Goal: Task Accomplishment & Management: Complete application form

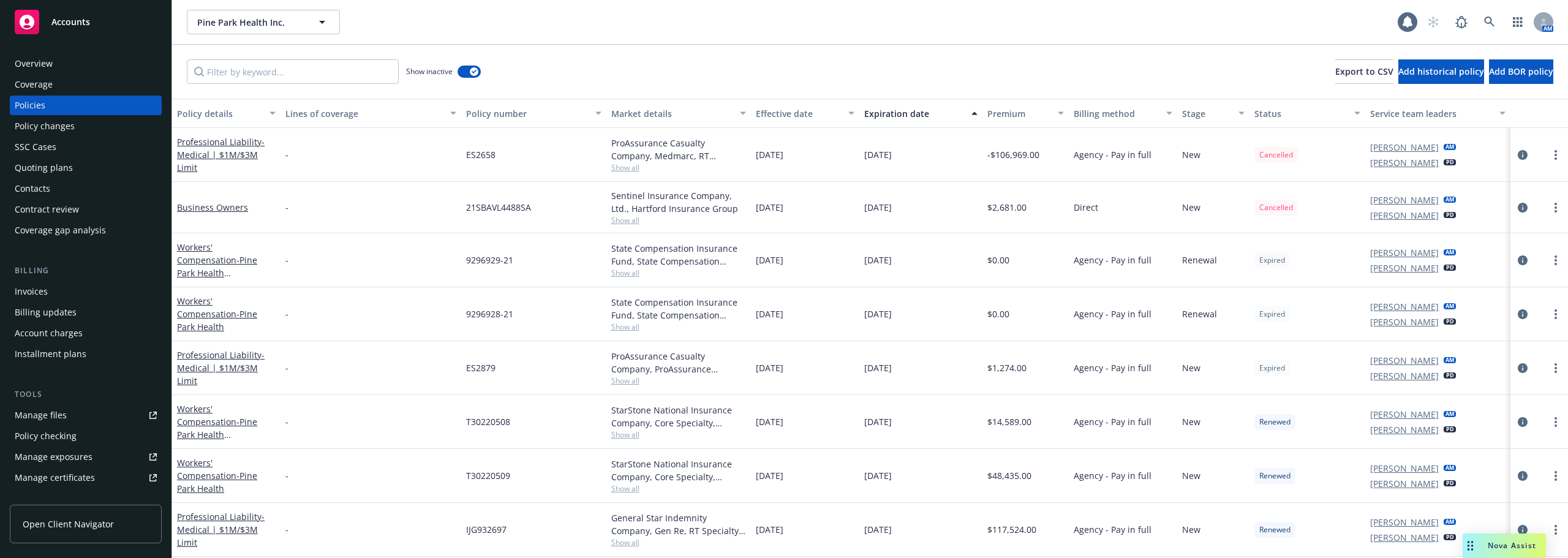
click at [264, 16] on span "Pine Park Health Inc." at bounding box center [250, 22] width 106 height 13
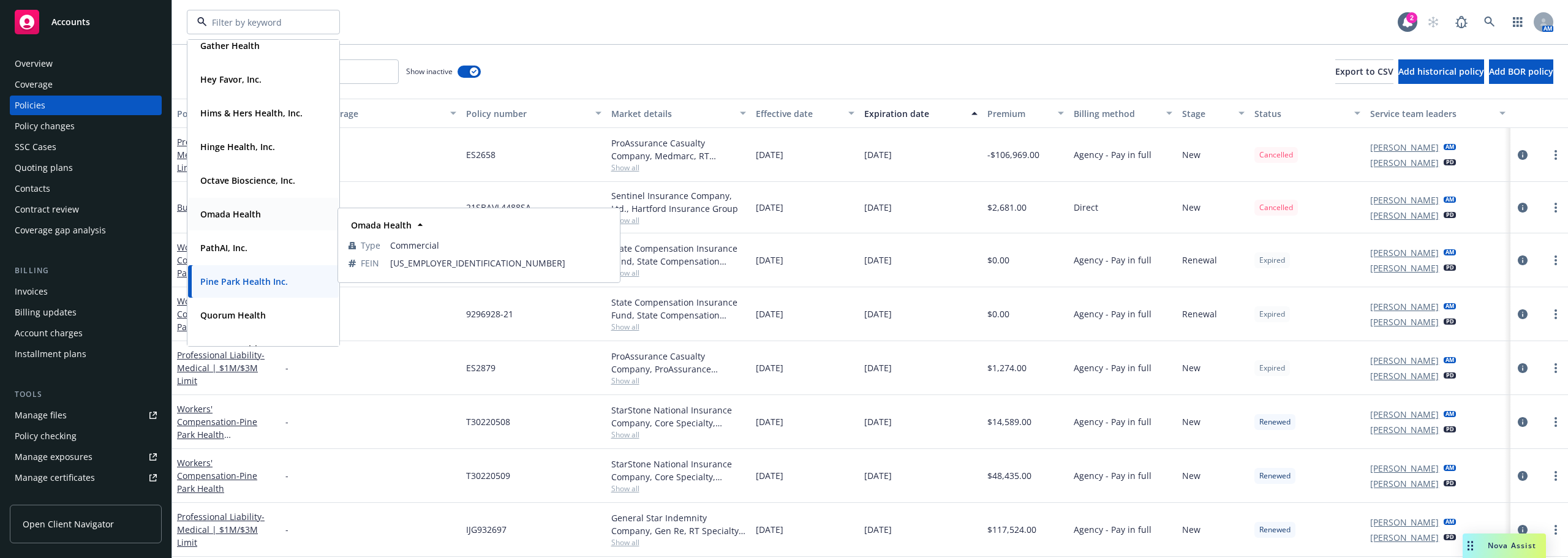
scroll to position [184, 0]
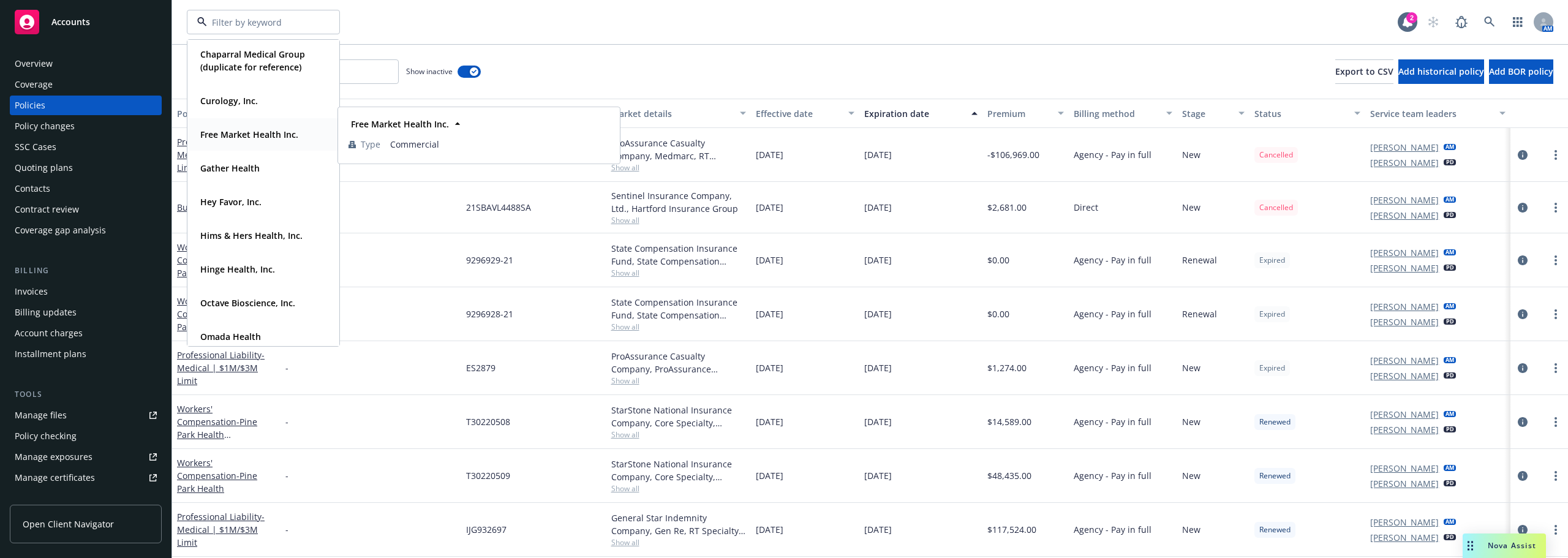
click at [251, 135] on strong "Free Market Health Inc." at bounding box center [249, 135] width 98 height 12
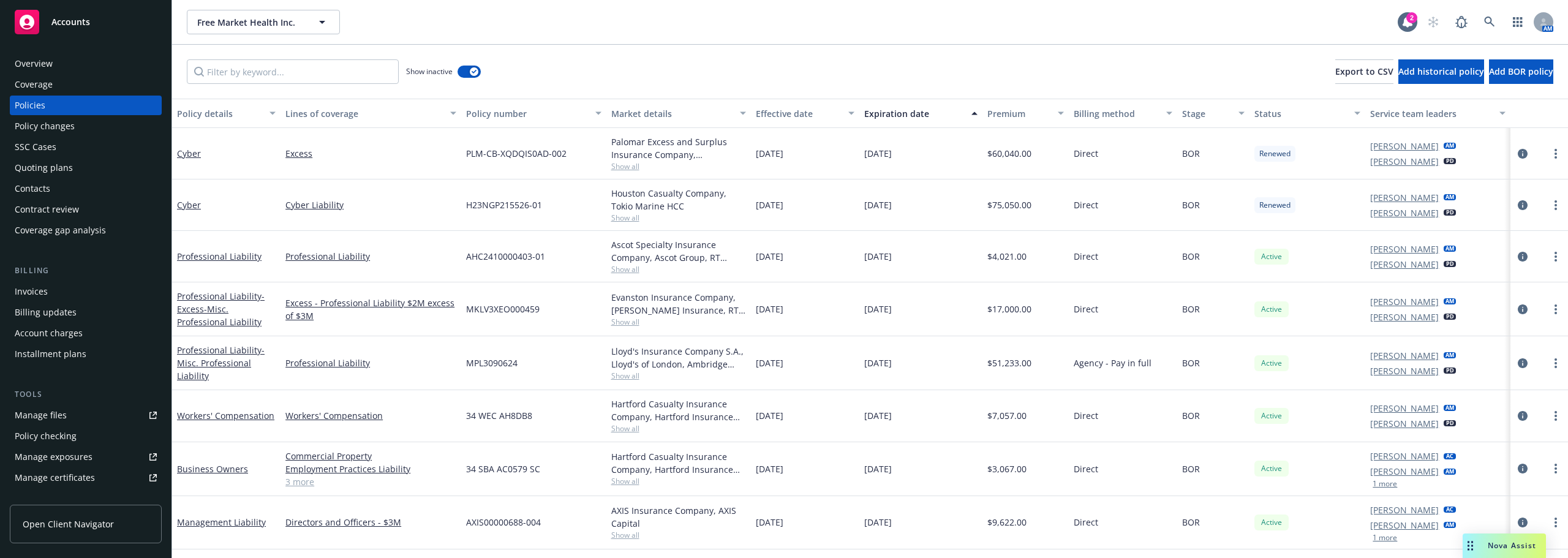
click at [67, 169] on div "Quoting plans" at bounding box center [43, 168] width 58 height 20
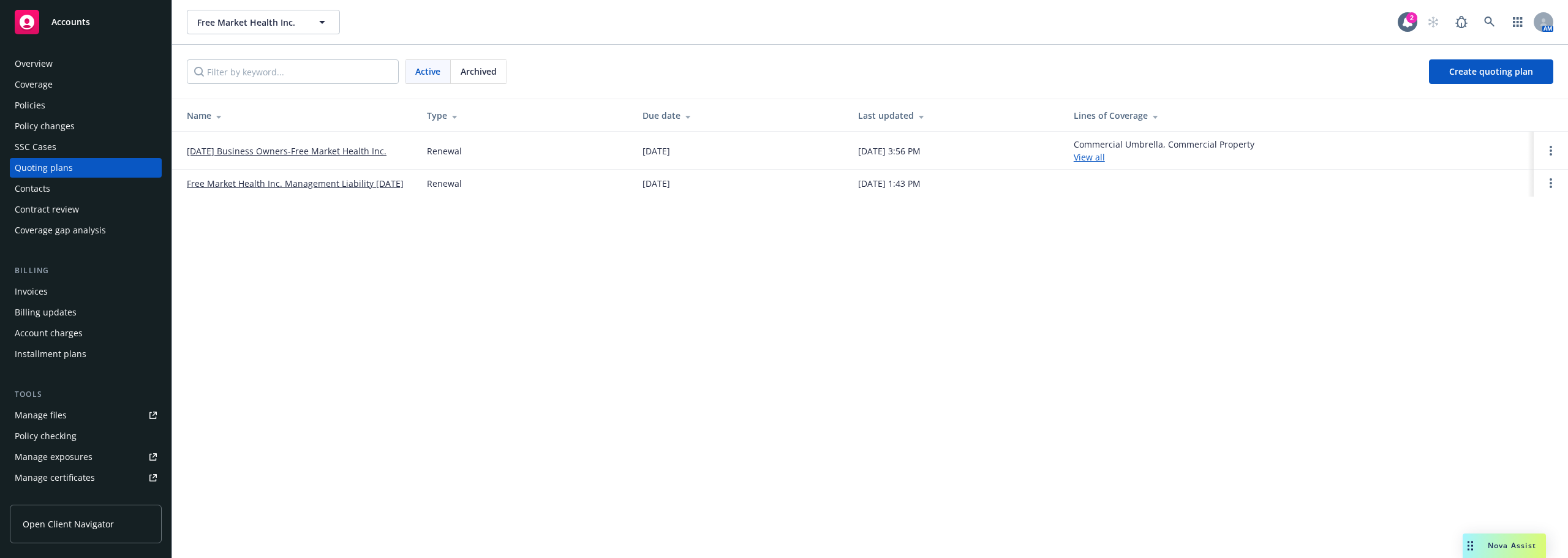
click at [328, 153] on link "[DATE] Business Owners-Free Market Health Inc." at bounding box center [287, 151] width 200 height 13
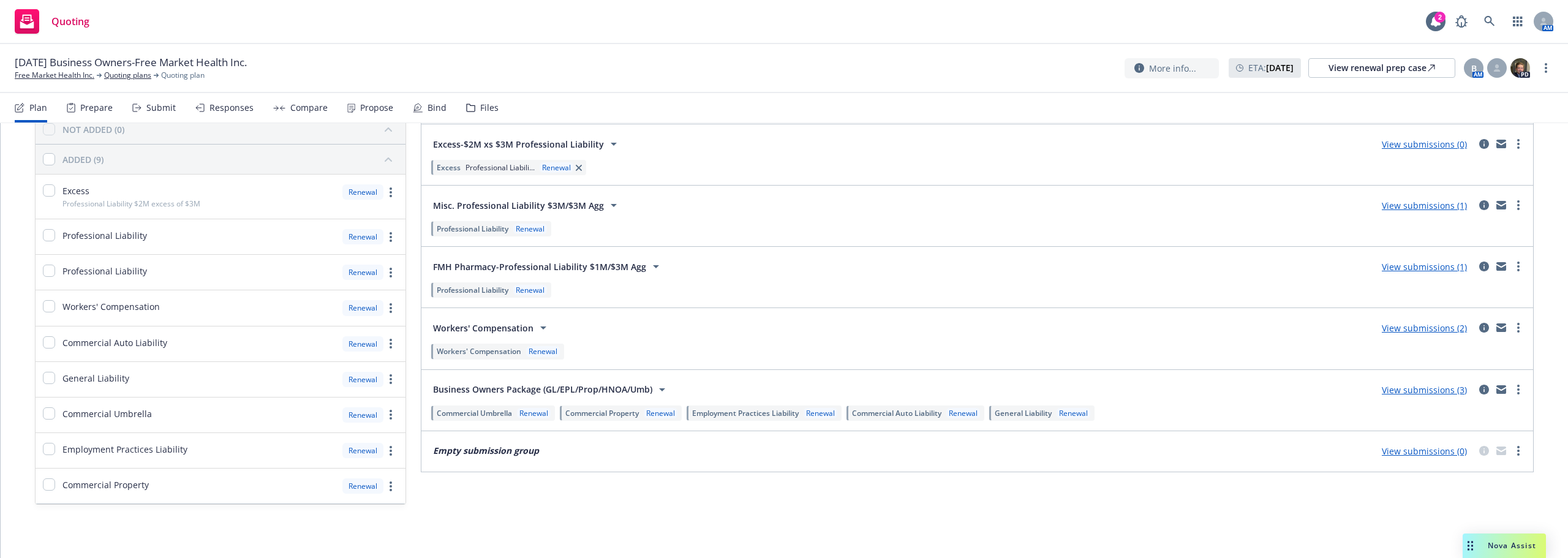
scroll to position [92, 0]
click at [1401, 260] on link "View submissions (1)" at bounding box center [1424, 266] width 85 height 12
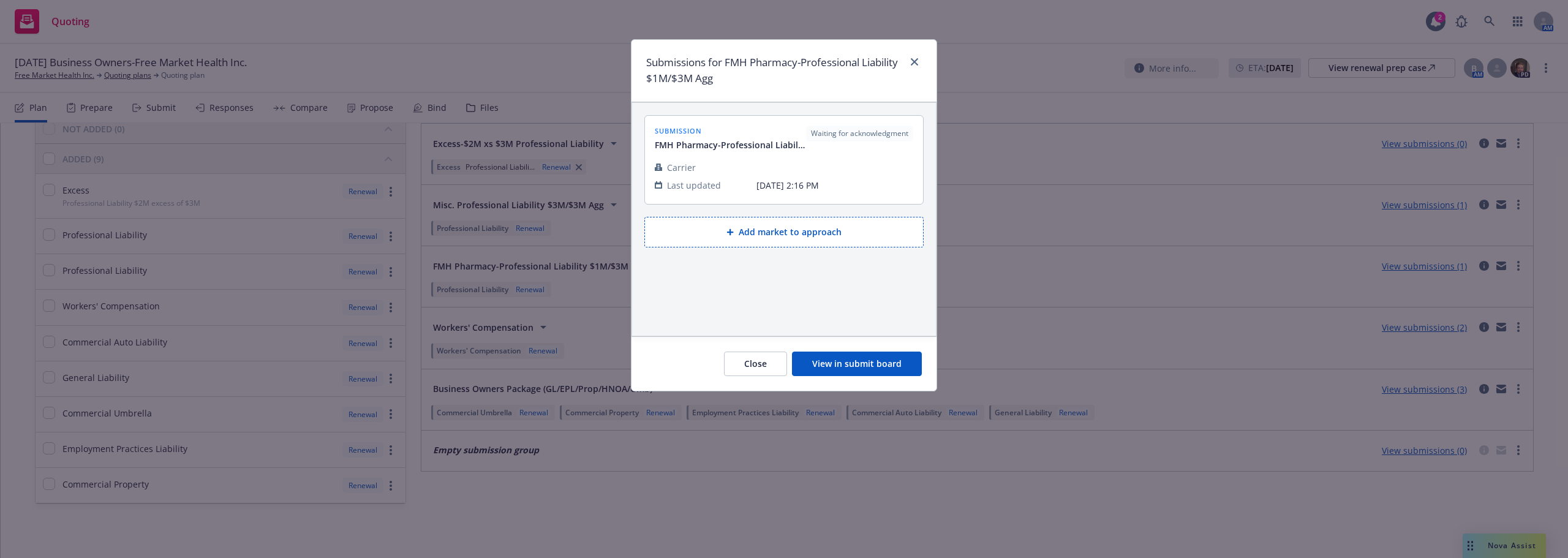
click at [846, 352] on button "View in submit board" at bounding box center [857, 363] width 130 height 24
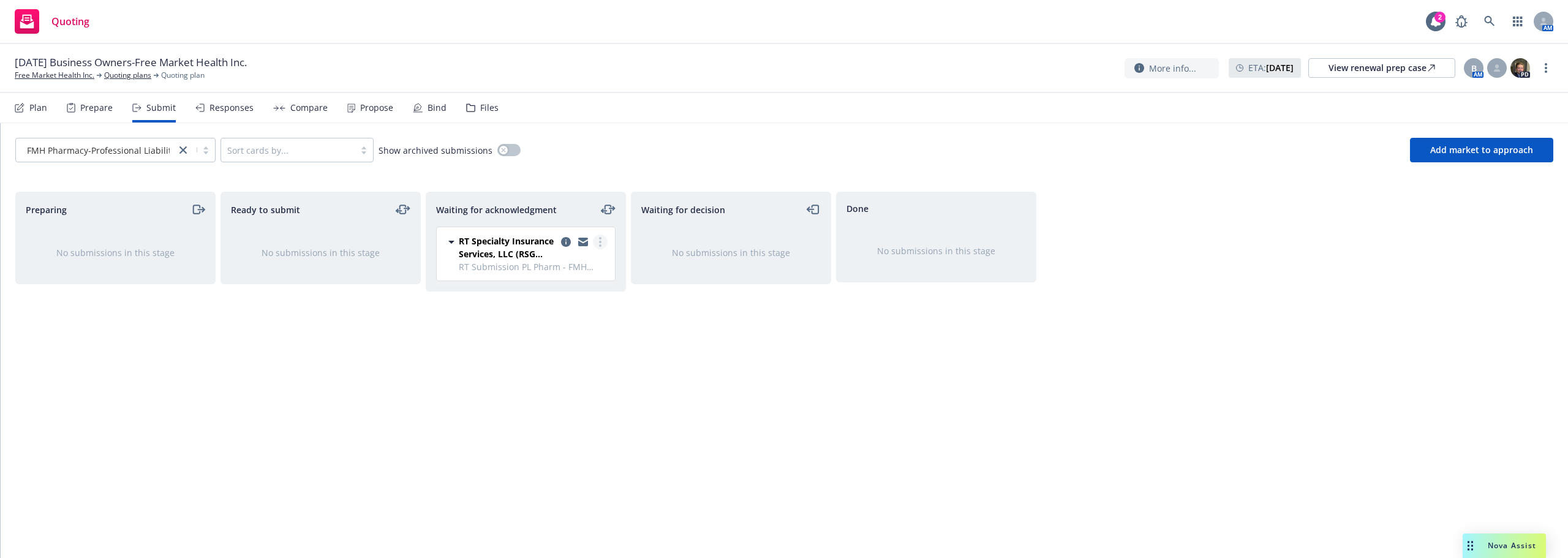
click at [597, 239] on link "more" at bounding box center [600, 242] width 14 height 14
click at [567, 341] on span "Add accepted decision" at bounding box center [546, 340] width 122 height 12
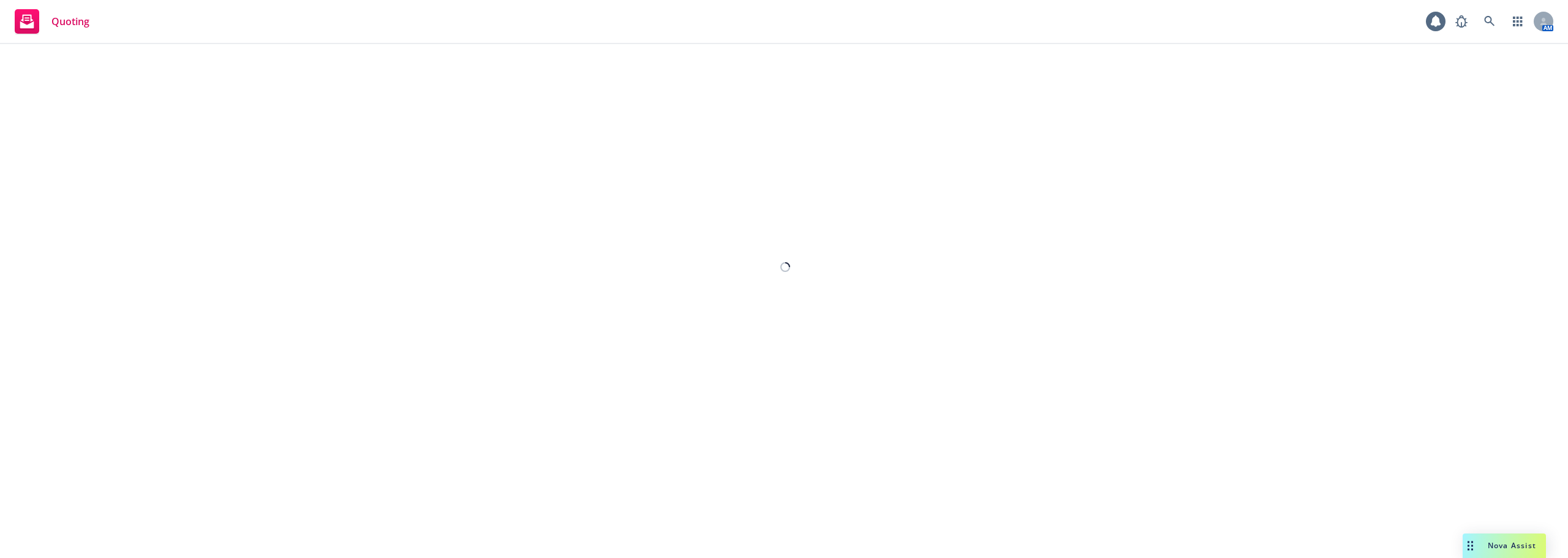
select select "12"
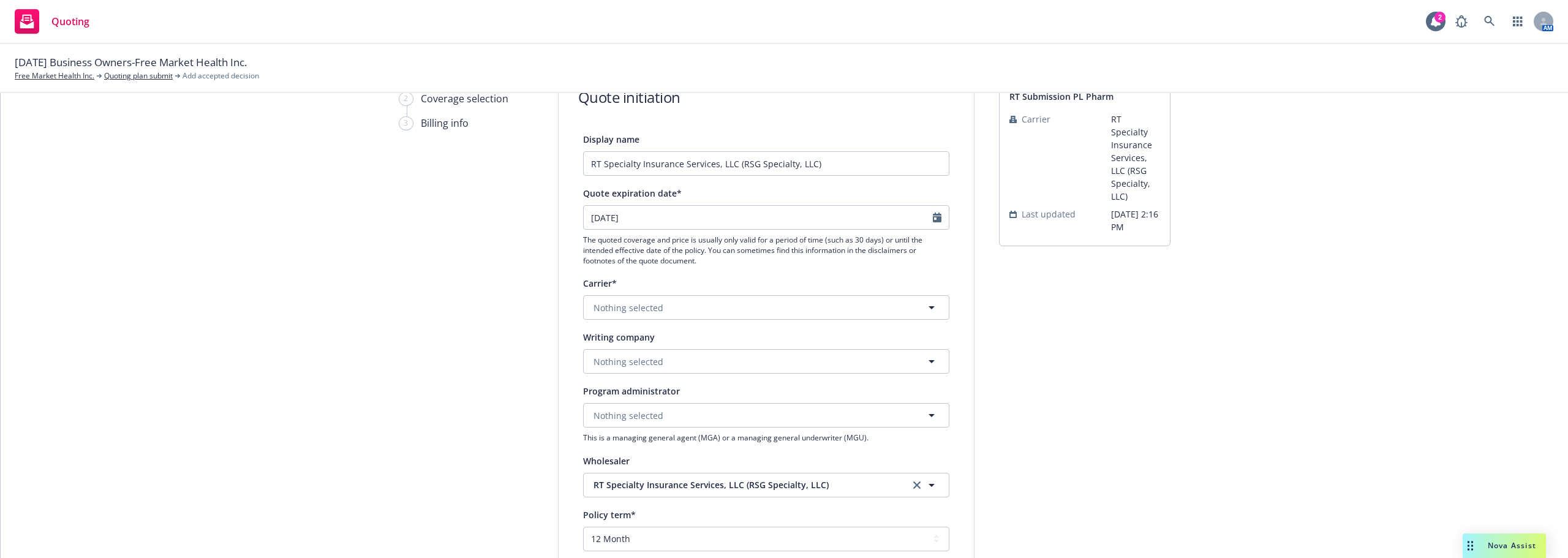
scroll to position [122, 0]
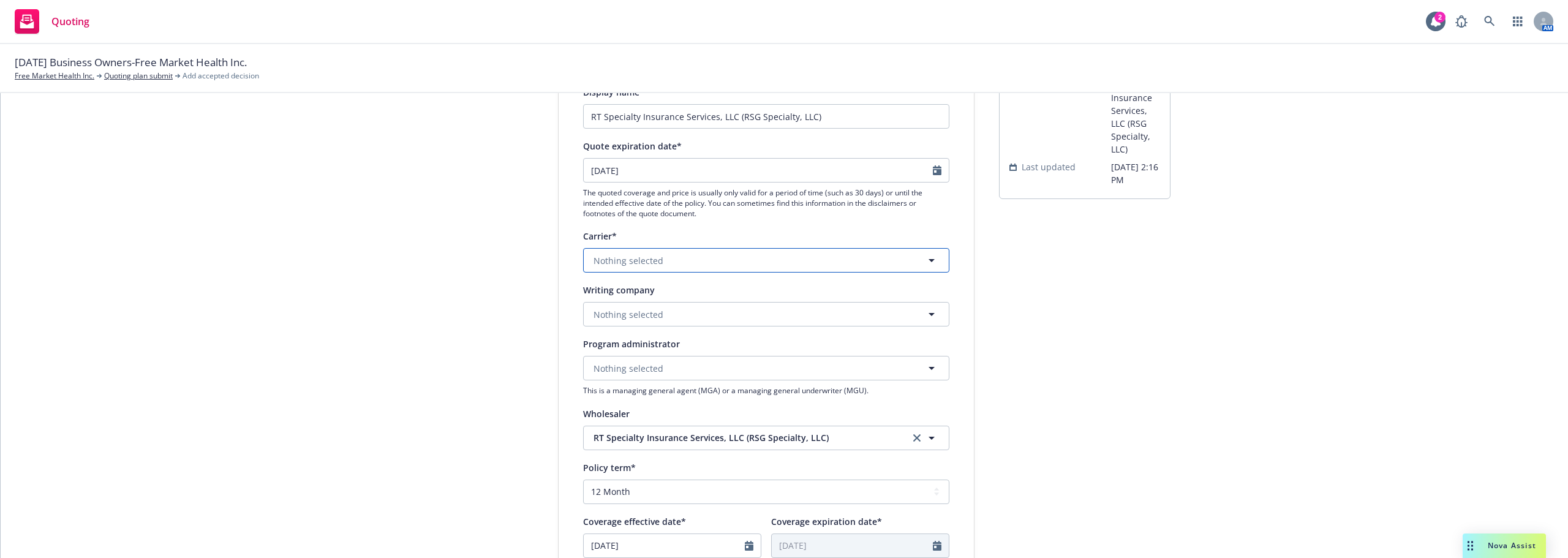
click at [755, 256] on button "Nothing selected" at bounding box center [766, 260] width 366 height 24
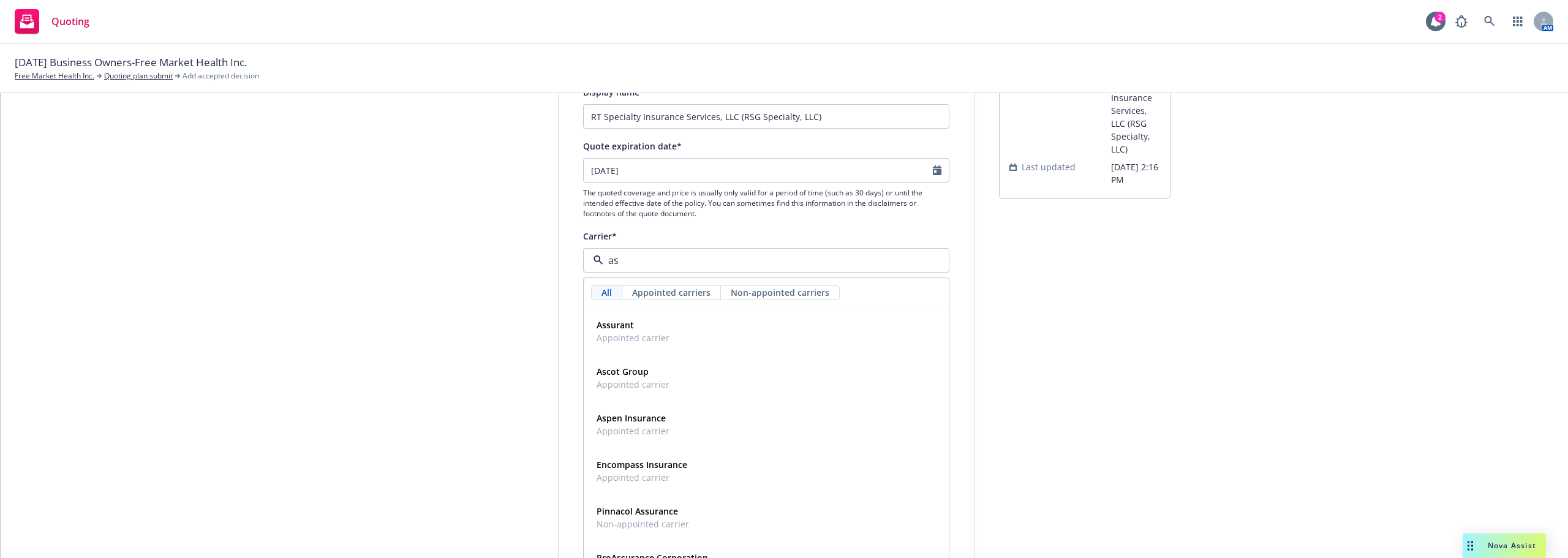
type input "asc"
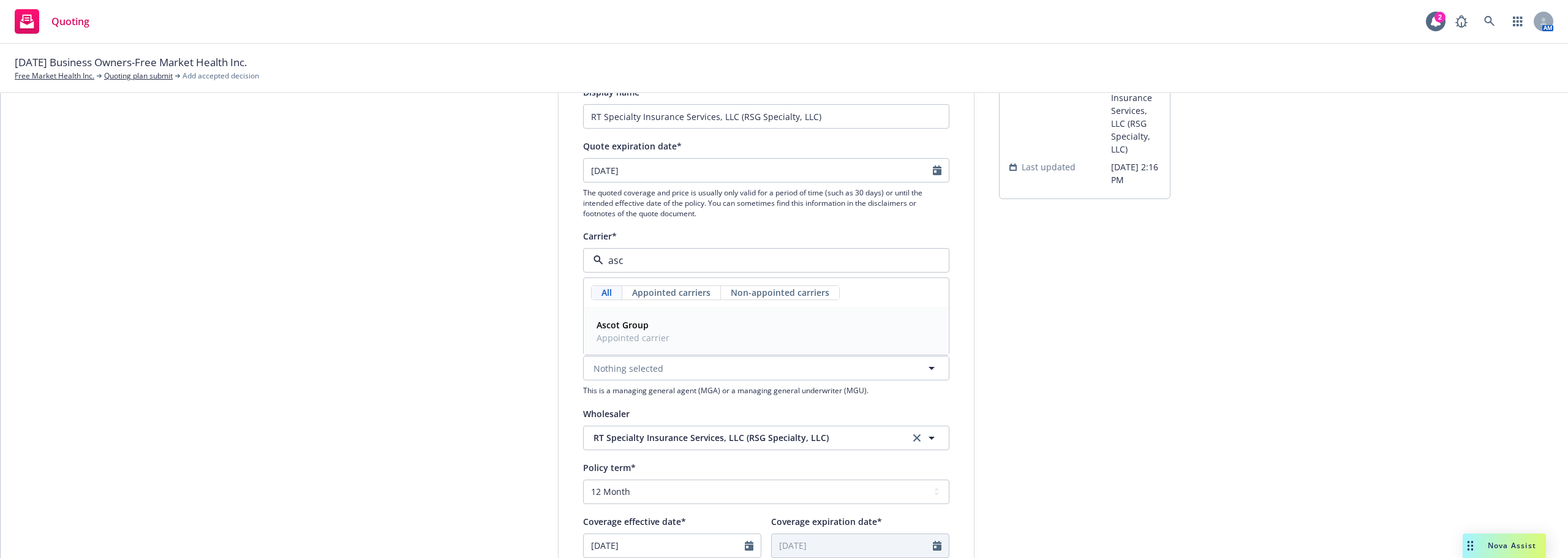
click at [684, 324] on div "Ascot Group Appointed carrier" at bounding box center [766, 331] width 349 height 31
click at [681, 321] on button "Nothing selected" at bounding box center [766, 314] width 366 height 24
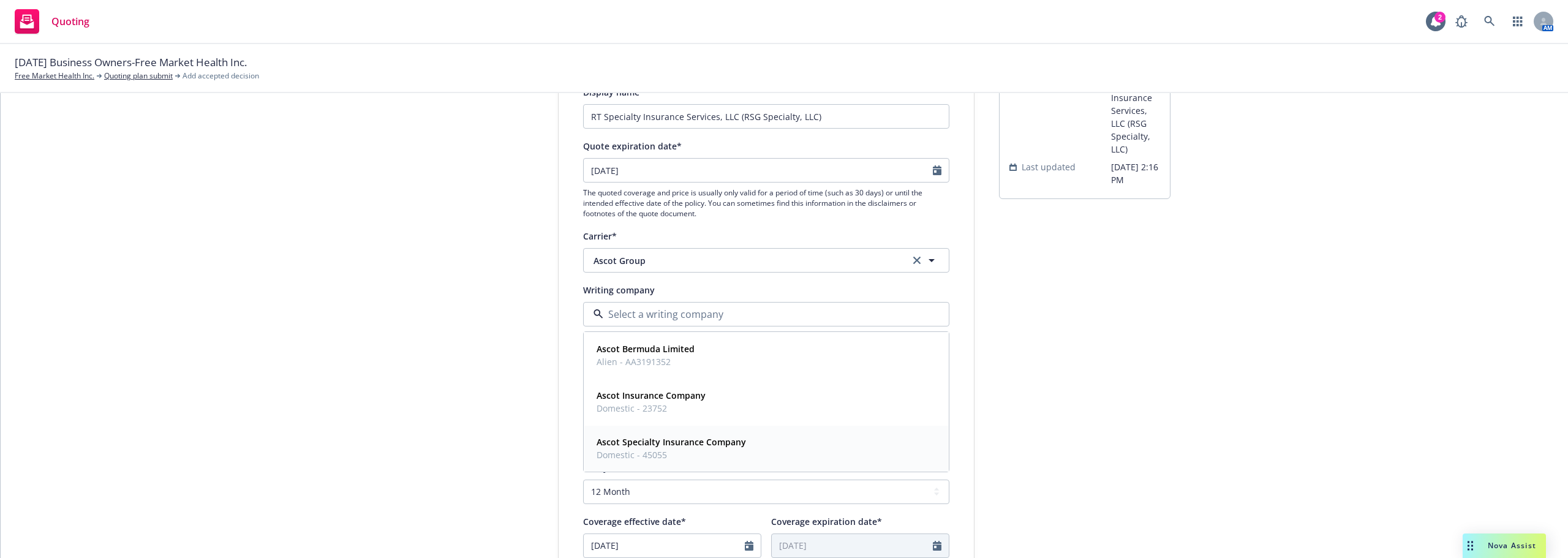
click at [670, 440] on strong "Ascot Specialty Insurance Company" at bounding box center [671, 442] width 149 height 12
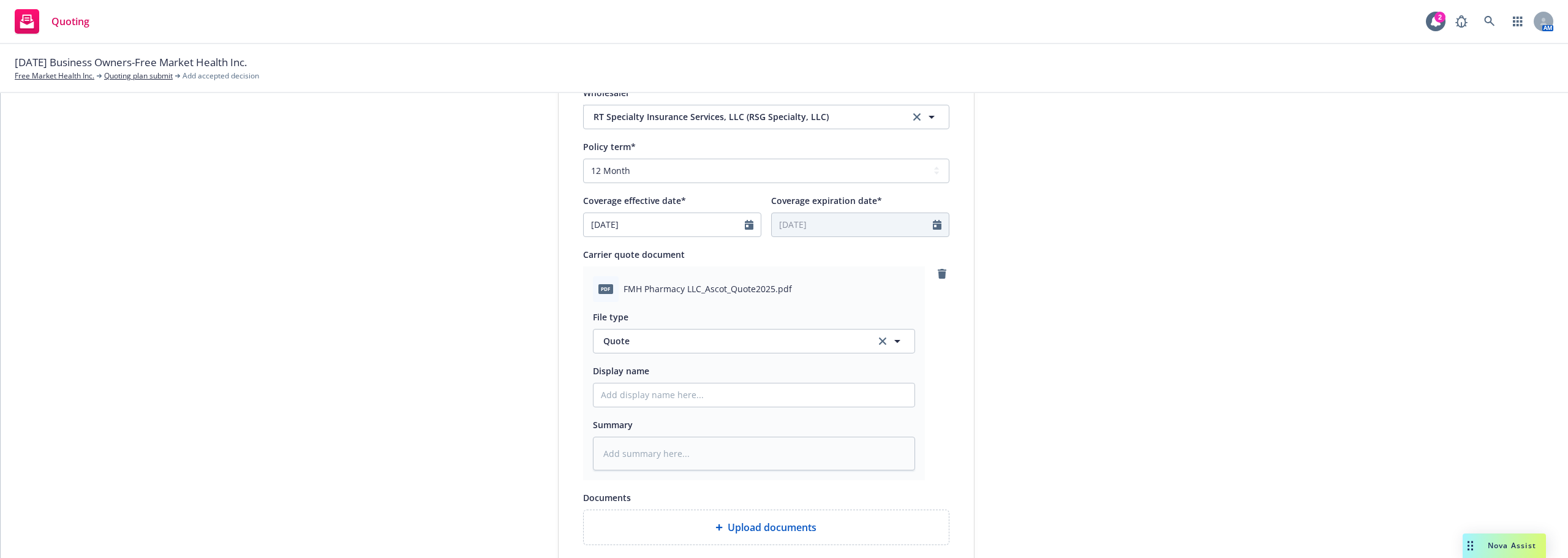
scroll to position [490, 0]
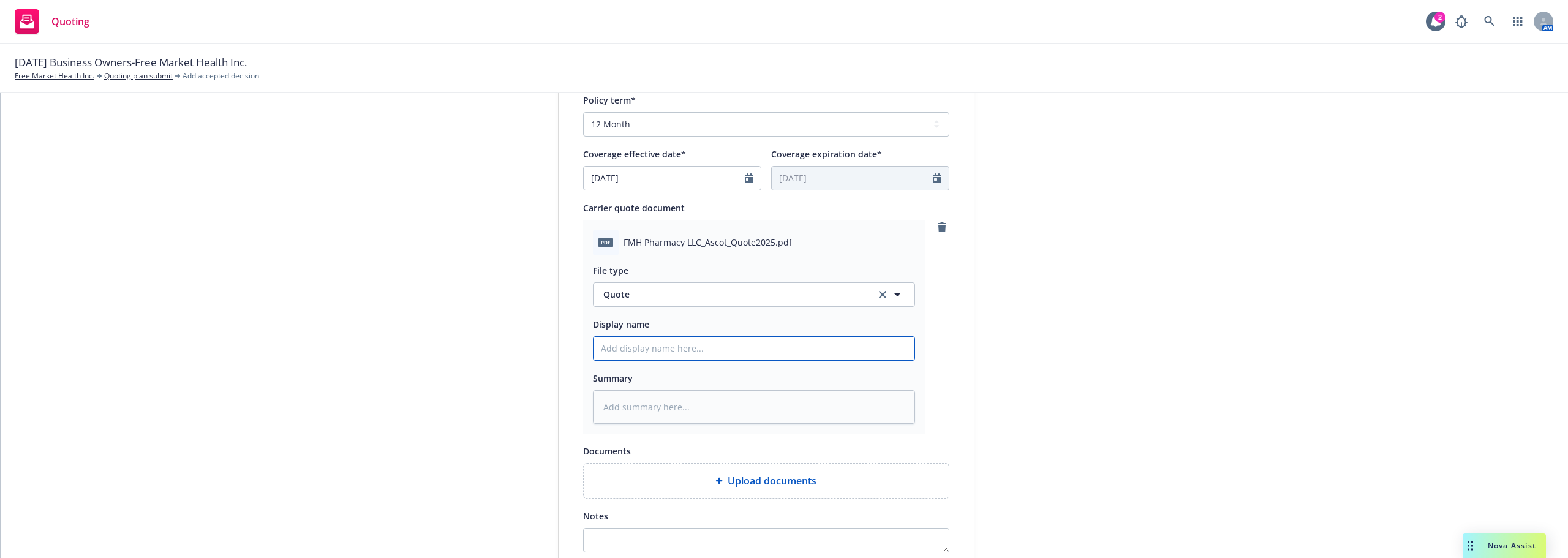
click at [721, 338] on input "Display name" at bounding box center [754, 349] width 321 height 24
type textarea "x"
type input "A"
type textarea "x"
type input "As"
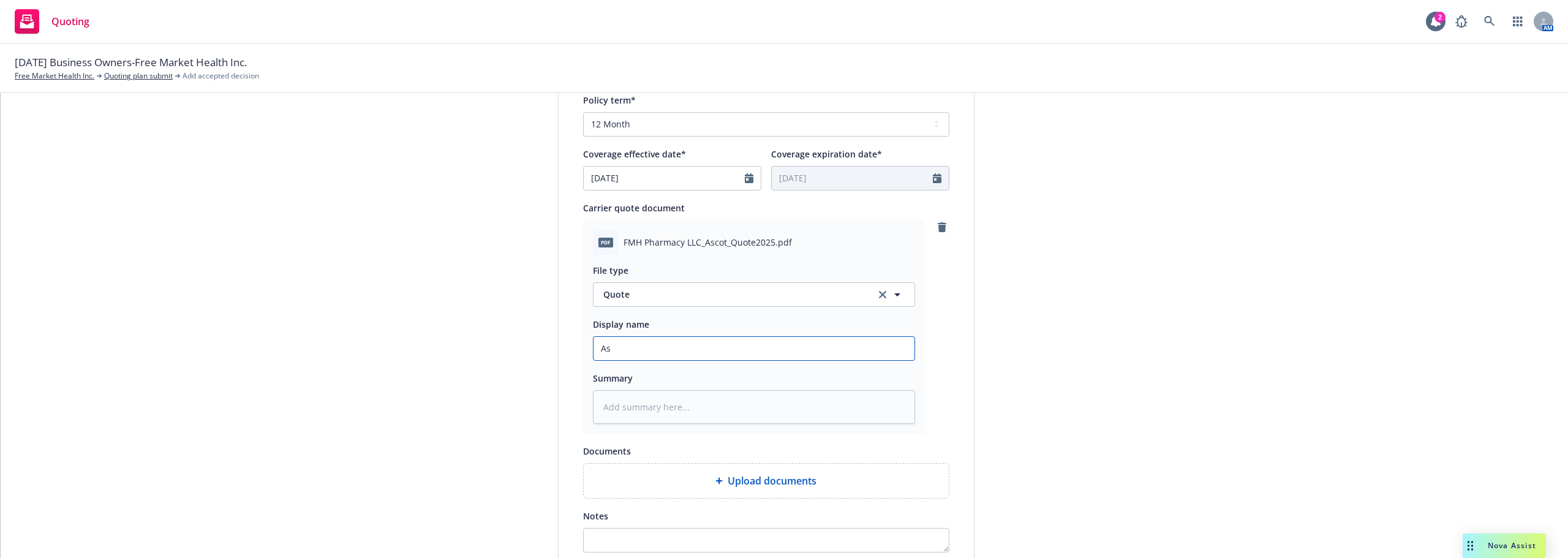
type textarea "x"
type input "Asc"
type textarea "x"
type input "Asco"
type textarea "x"
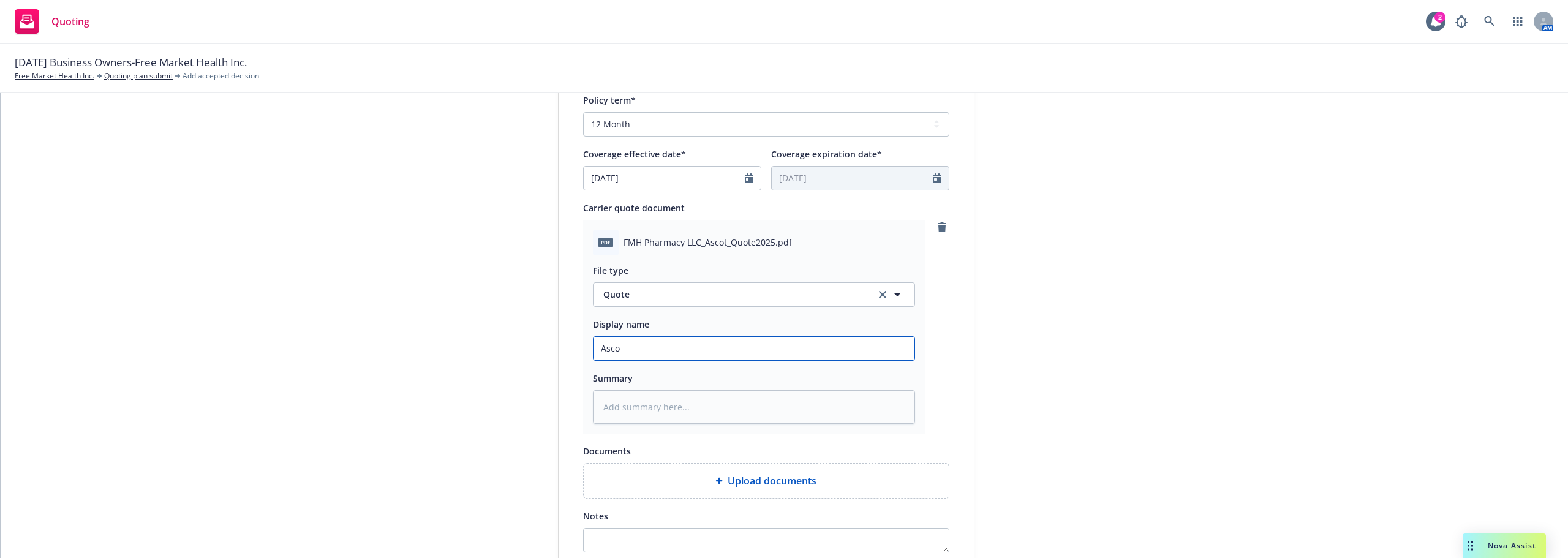
type input "Ascot"
type textarea "x"
type input "Ascot"
type textarea "x"
type input "Ascot F"
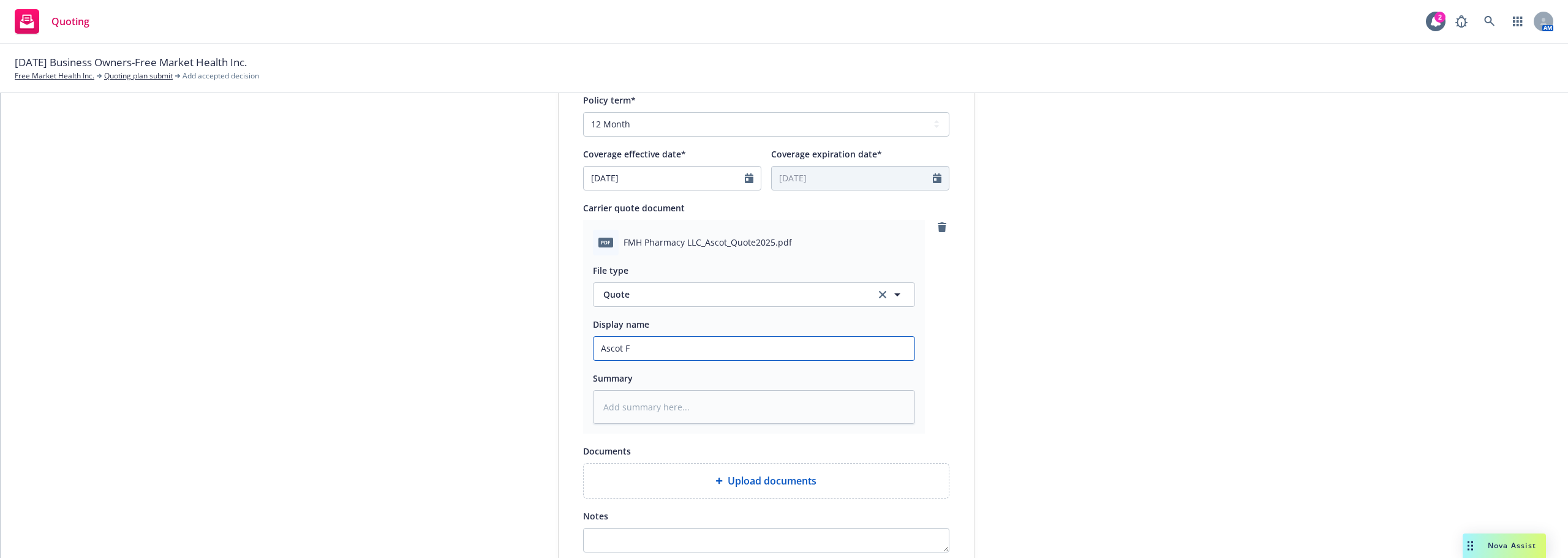
type textarea "x"
type input "Ascot FM"
type textarea "x"
type input "Ascot FMH"
type textarea "x"
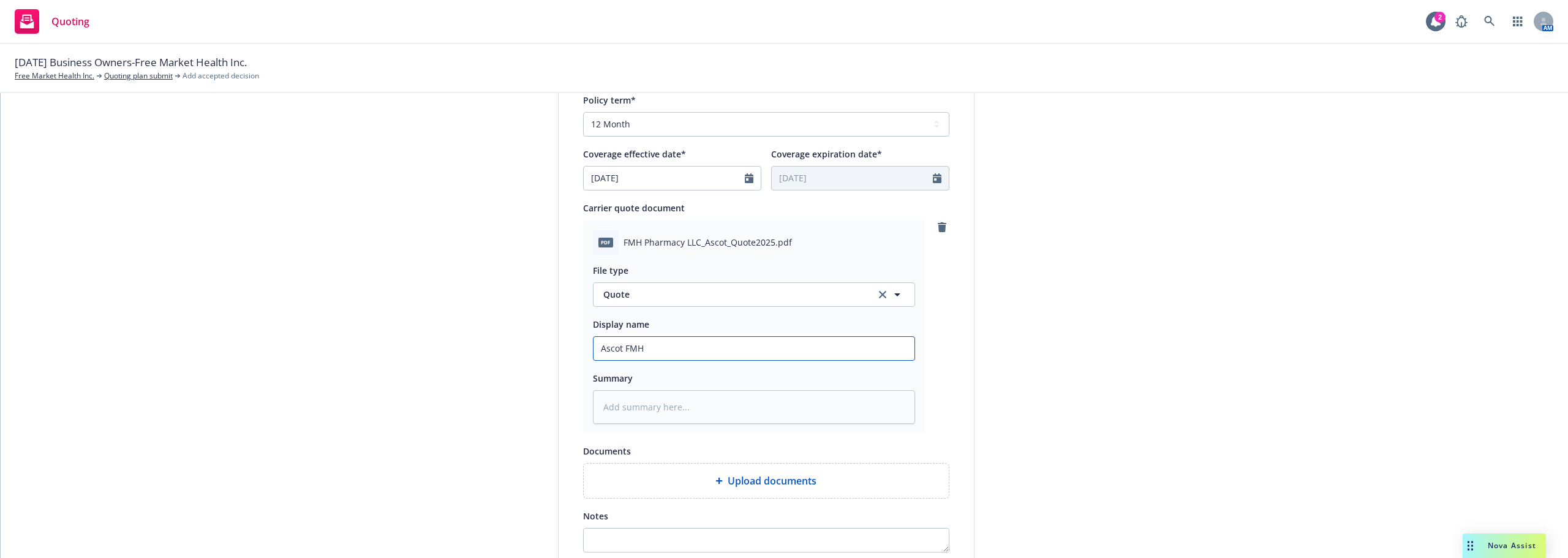
type input "Ascot FMH"
type textarea "x"
type input "Ascot FMH Q"
type textarea "x"
type input "Ascot FMH Qu"
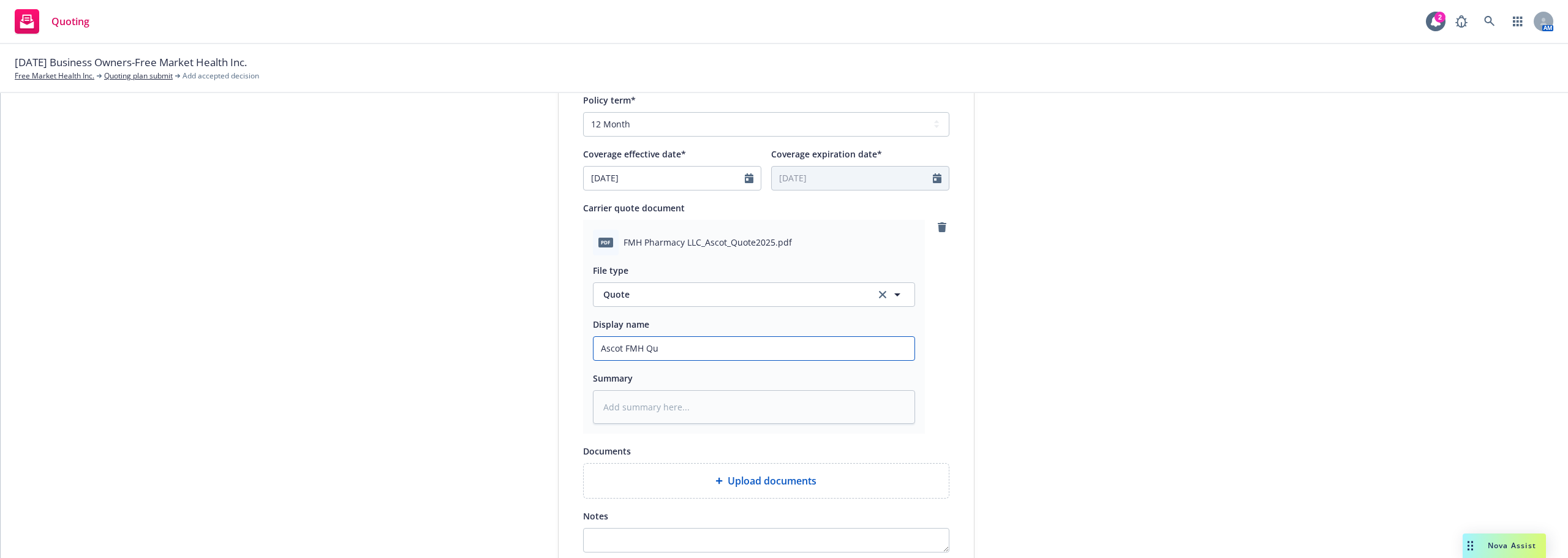
type textarea "x"
type input "Ascot FMH Quo"
type textarea "x"
type input "Ascot FMH Quot"
type textarea "x"
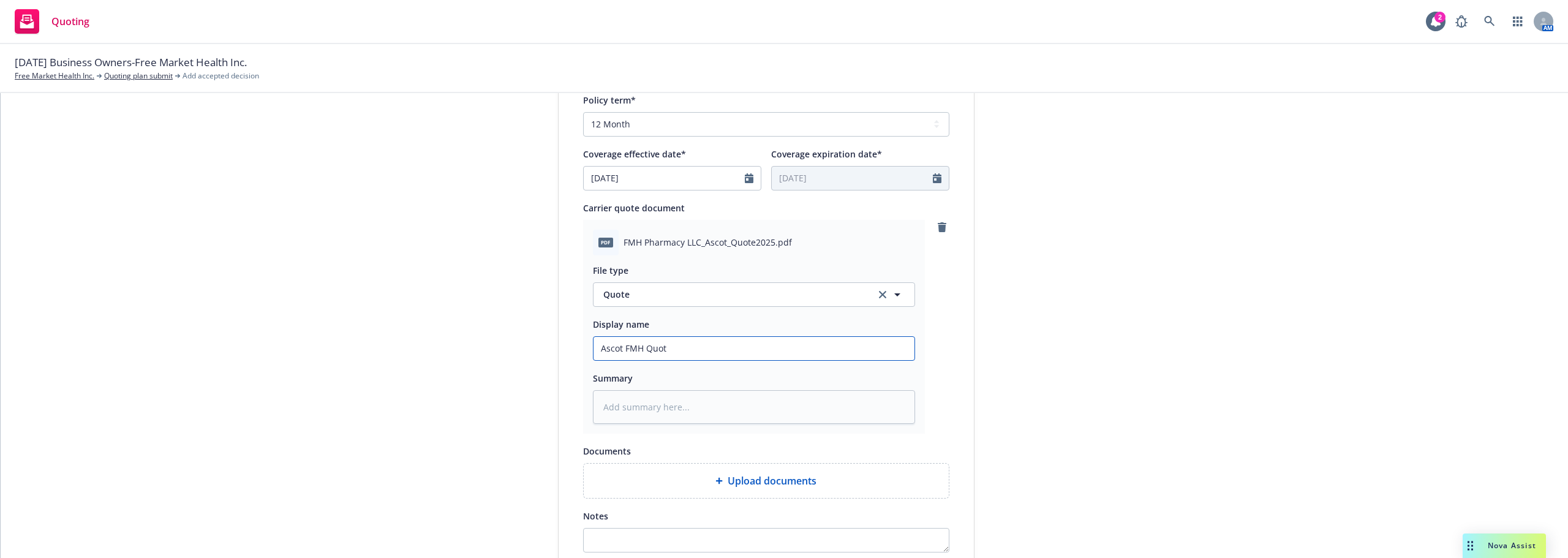
type input "Ascot FMH Quote"
type textarea "x"
type input "Ascot FMH Quote"
type textarea "x"
type input "Ascot FMH Quote 2"
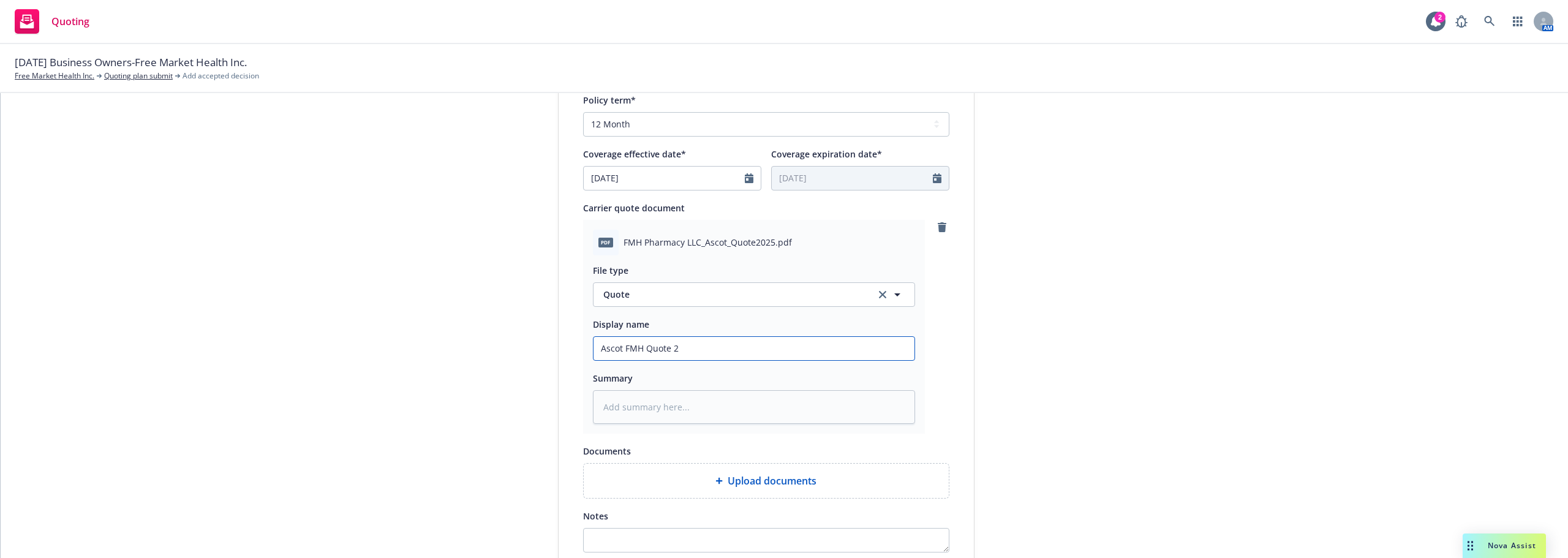
type textarea "x"
type input "Ascot FMH Quote 20"
type textarea "x"
type input "Ascot FMH Quote 202"
type textarea "x"
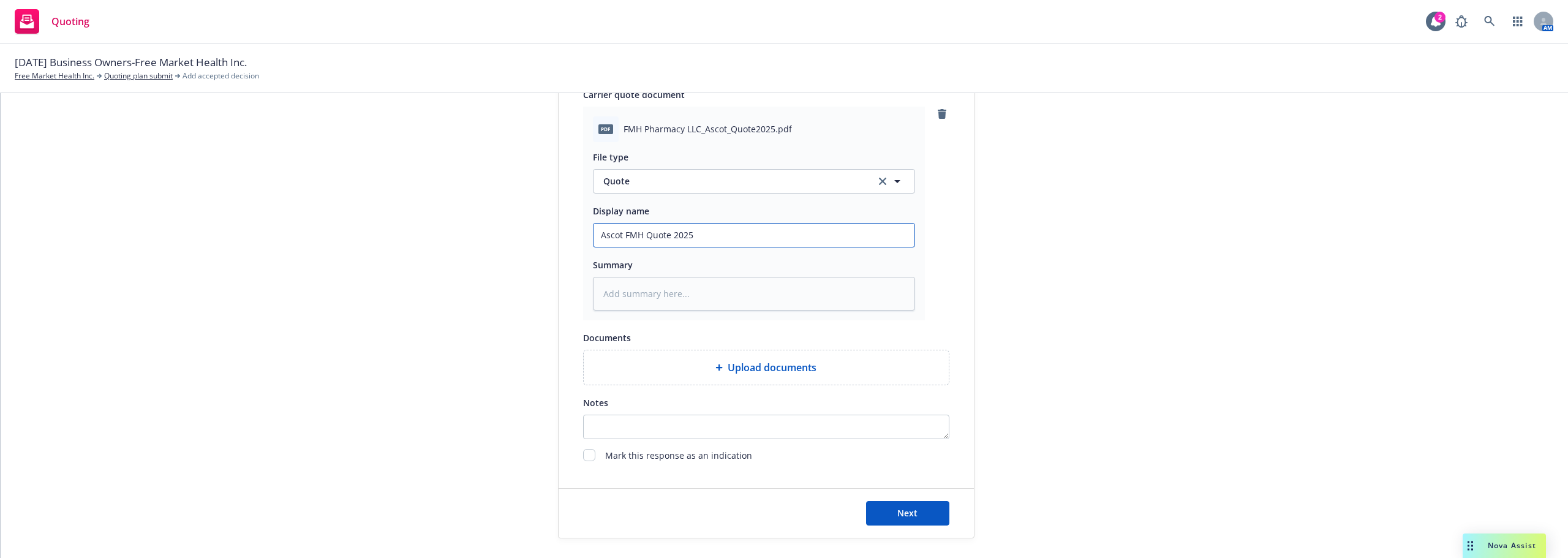
scroll to position [612, 0]
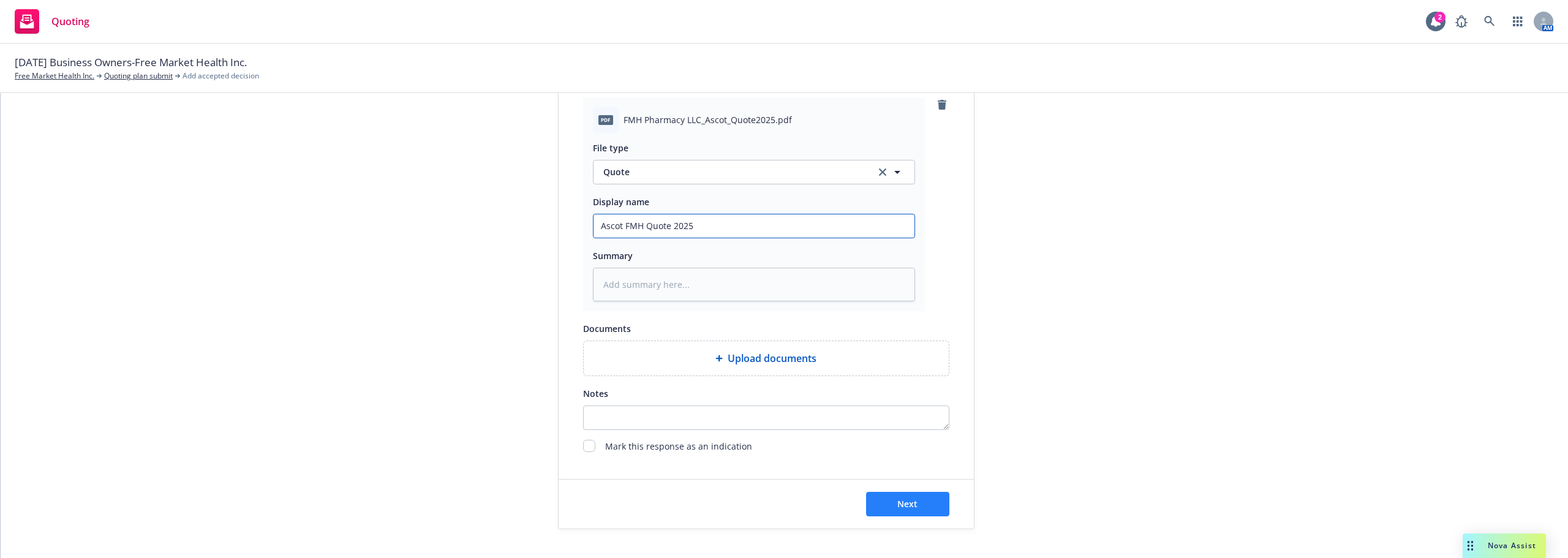
type input "Ascot FMH Quote 2025"
click at [897, 504] on span "Next" at bounding box center [907, 504] width 20 height 12
type textarea "x"
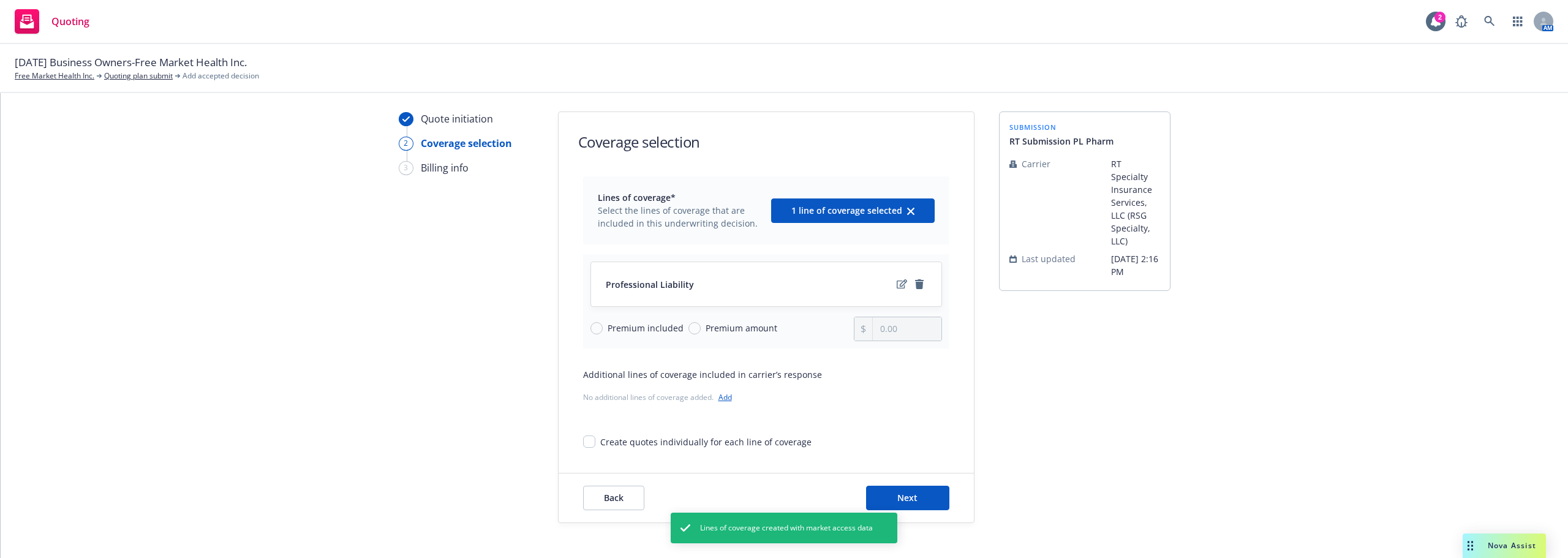
scroll to position [44, 0]
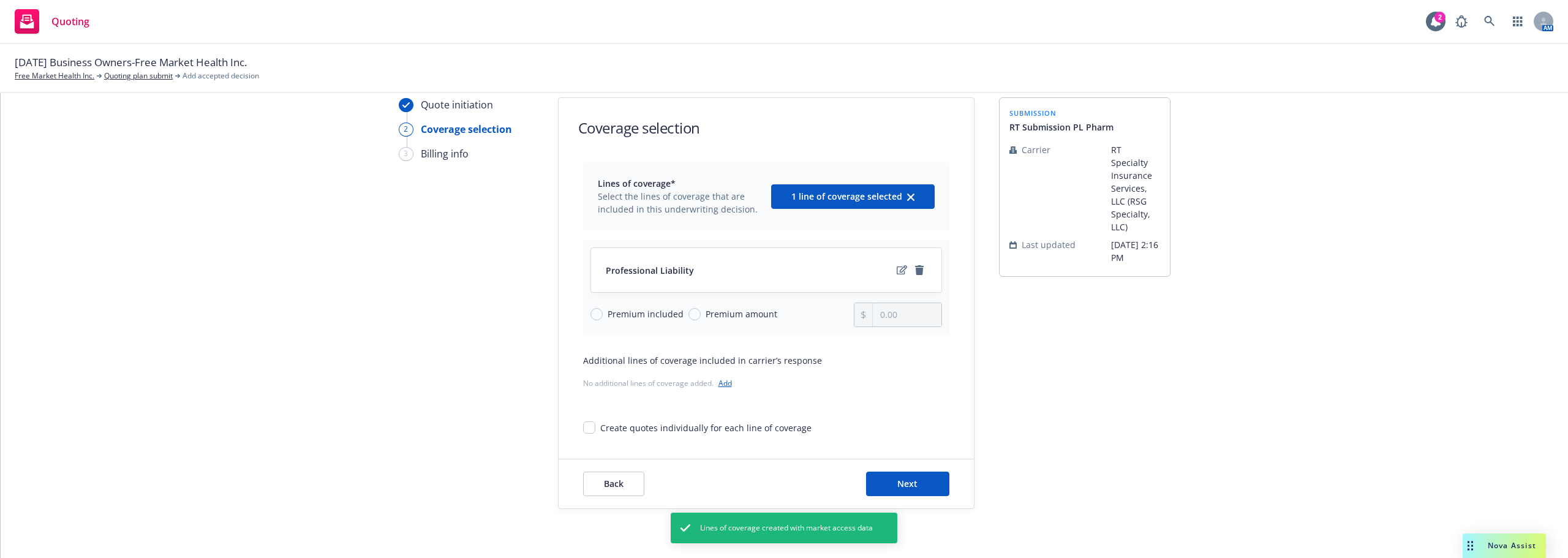
click at [762, 307] on div "Premium included Premium amount" at bounding box center [723, 315] width 264 height 24
click at [764, 314] on span "Premium amount" at bounding box center [742, 314] width 72 height 13
click at [701, 314] on input "Premium amount" at bounding box center [694, 314] width 12 height 12
radio input "true"
drag, startPoint x: 915, startPoint y: 311, endPoint x: 861, endPoint y: 309, distance: 54.0
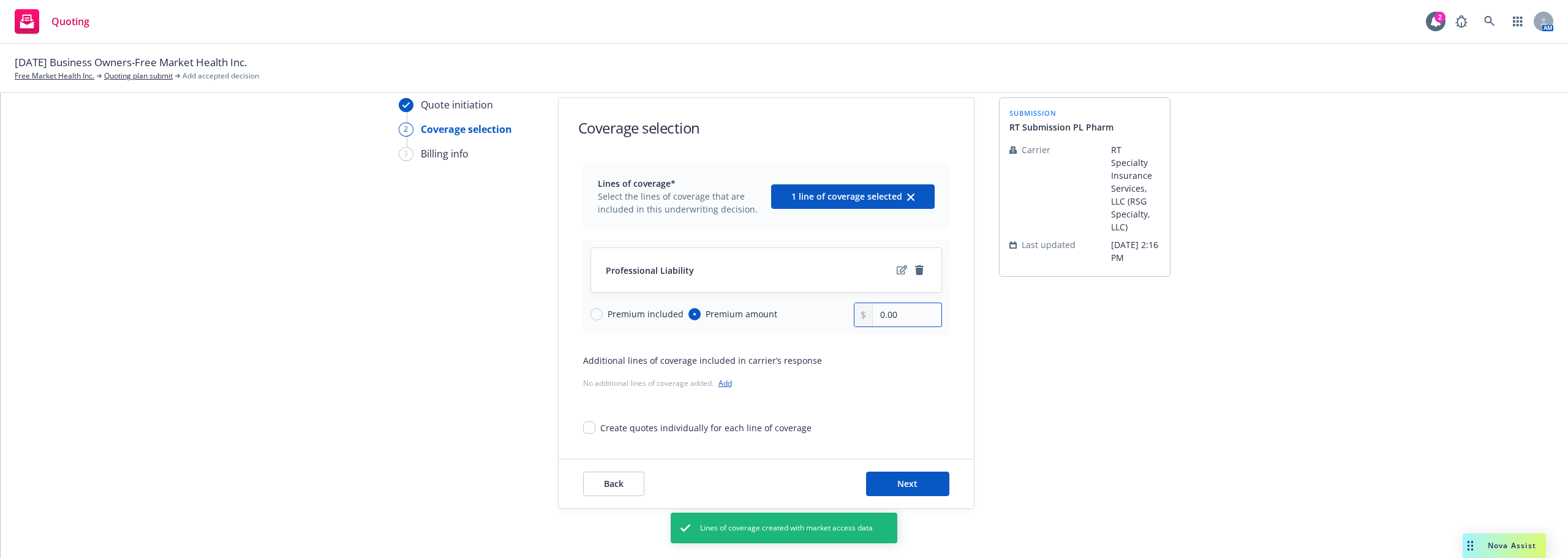
click at [865, 310] on div "0.00" at bounding box center [897, 315] width 88 height 24
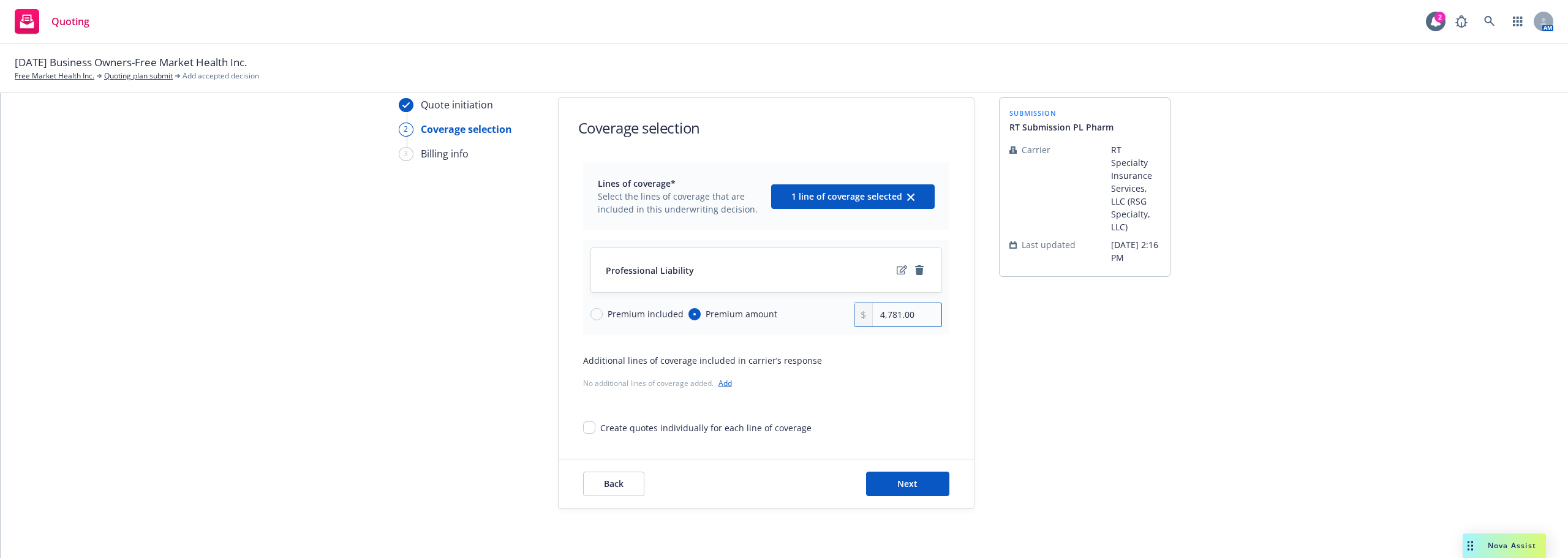
type input "4,781.00"
click at [952, 360] on div "Lines of coverage* Select the lines of coverage that are included in this under…" at bounding box center [766, 298] width 415 height 272
click at [923, 474] on button "Next" at bounding box center [907, 483] width 83 height 24
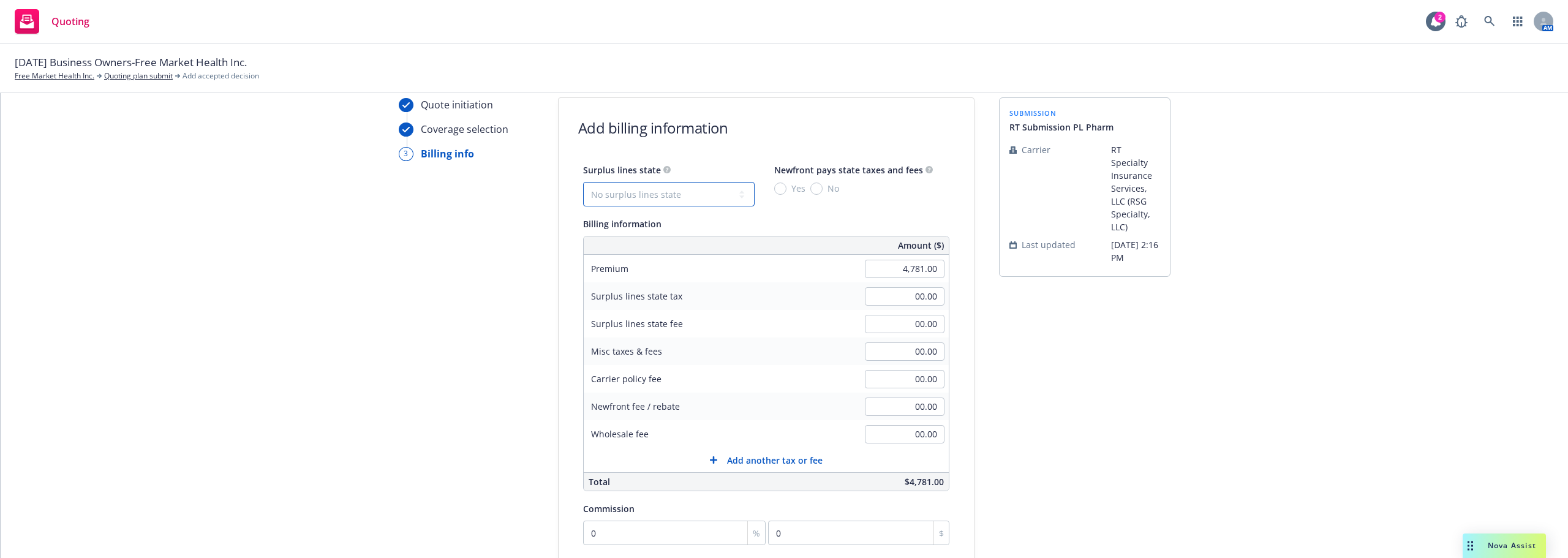
click at [624, 197] on select "No surplus lines state Alaska Alabama Arkansas Arizona California Colorado Conn…" at bounding box center [669, 194] width 171 height 24
select select "MA"
click at [583, 182] on select "No surplus lines state Alaska Alabama Arkansas Arizona California Colorado Conn…" at bounding box center [669, 194] width 171 height 24
type input "191.24"
select select "12"
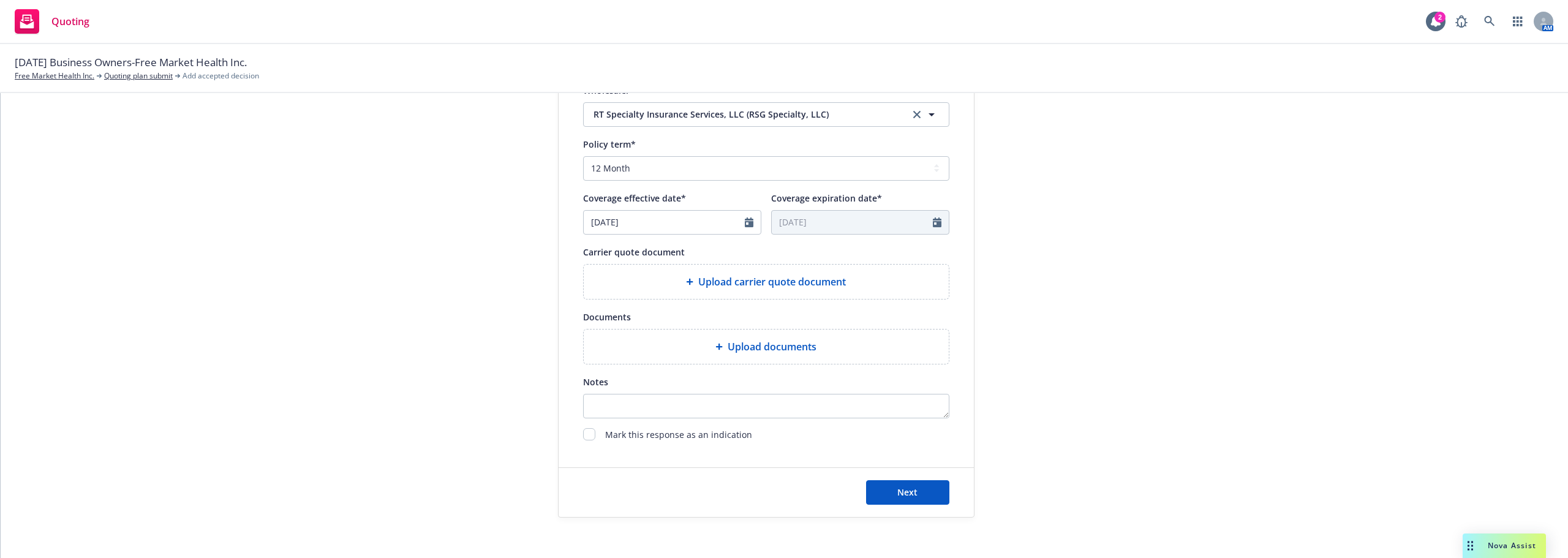
scroll to position [455, 0]
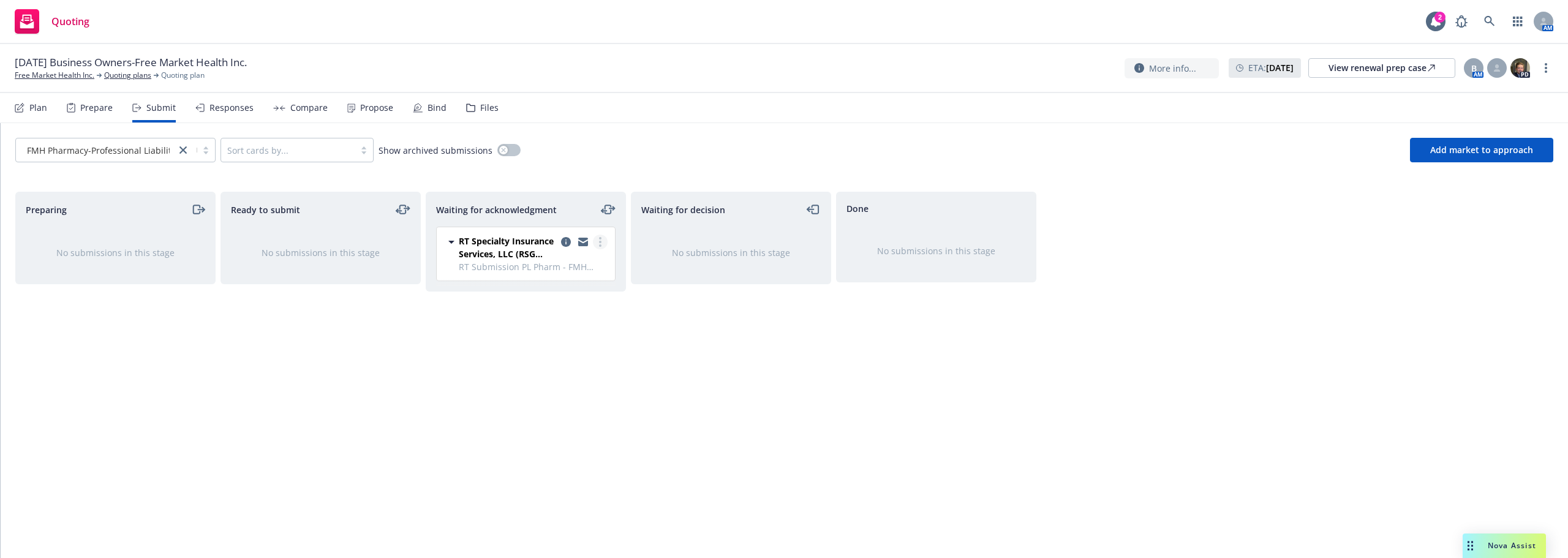
click at [599, 243] on link "more" at bounding box center [600, 242] width 14 height 14
click at [559, 341] on span "Add accepted decision" at bounding box center [546, 340] width 122 height 12
select select "12"
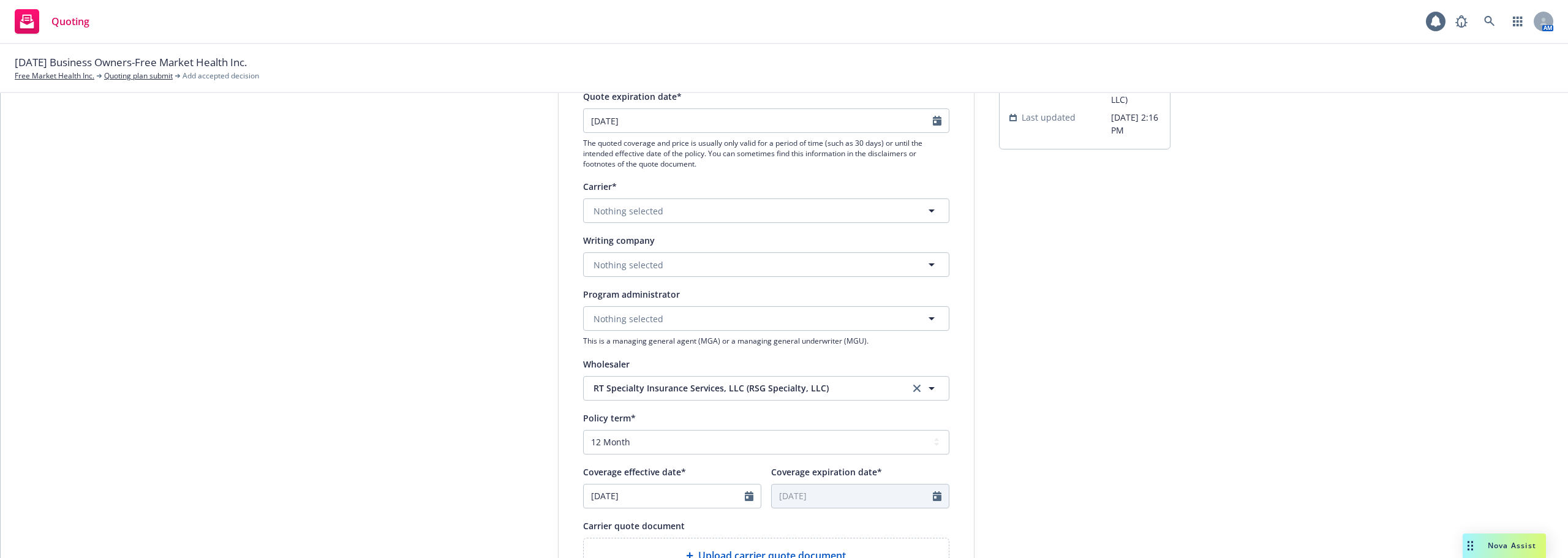
scroll to position [245, 0]
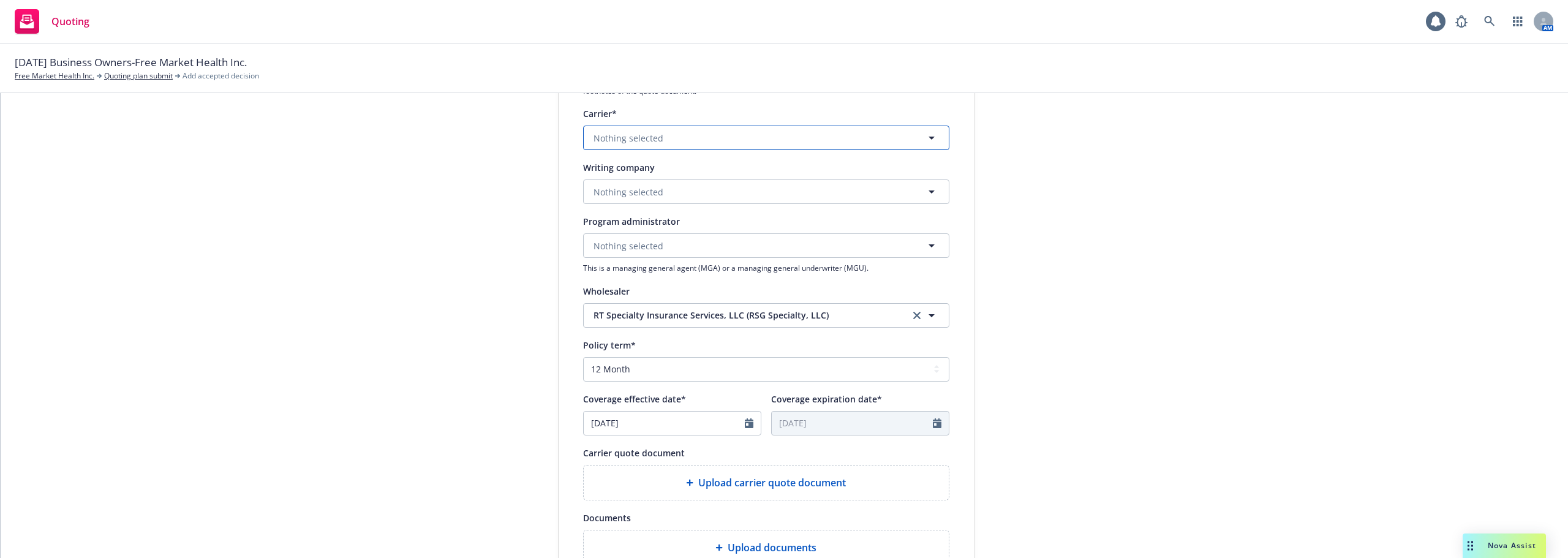
click at [633, 135] on span "Nothing selected" at bounding box center [628, 138] width 70 height 13
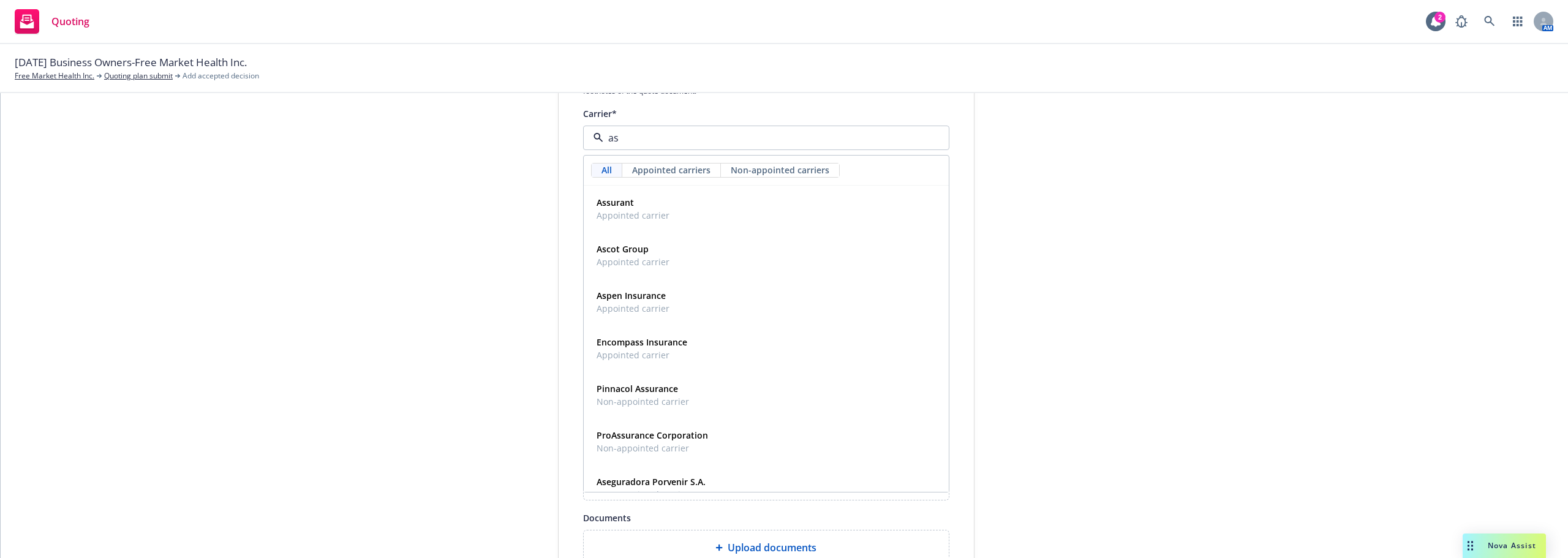
type input "asc"
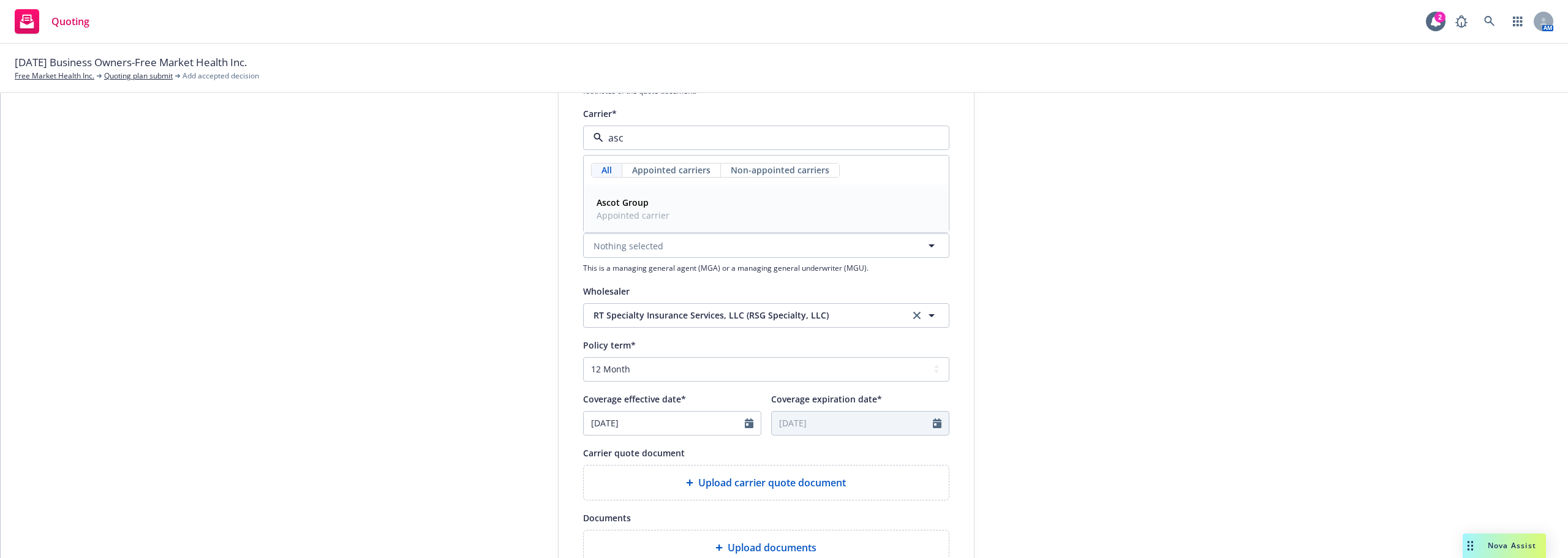
click at [637, 199] on strong "Ascot Group" at bounding box center [623, 203] width 52 height 12
click at [651, 187] on span "Nothing selected" at bounding box center [628, 192] width 70 height 13
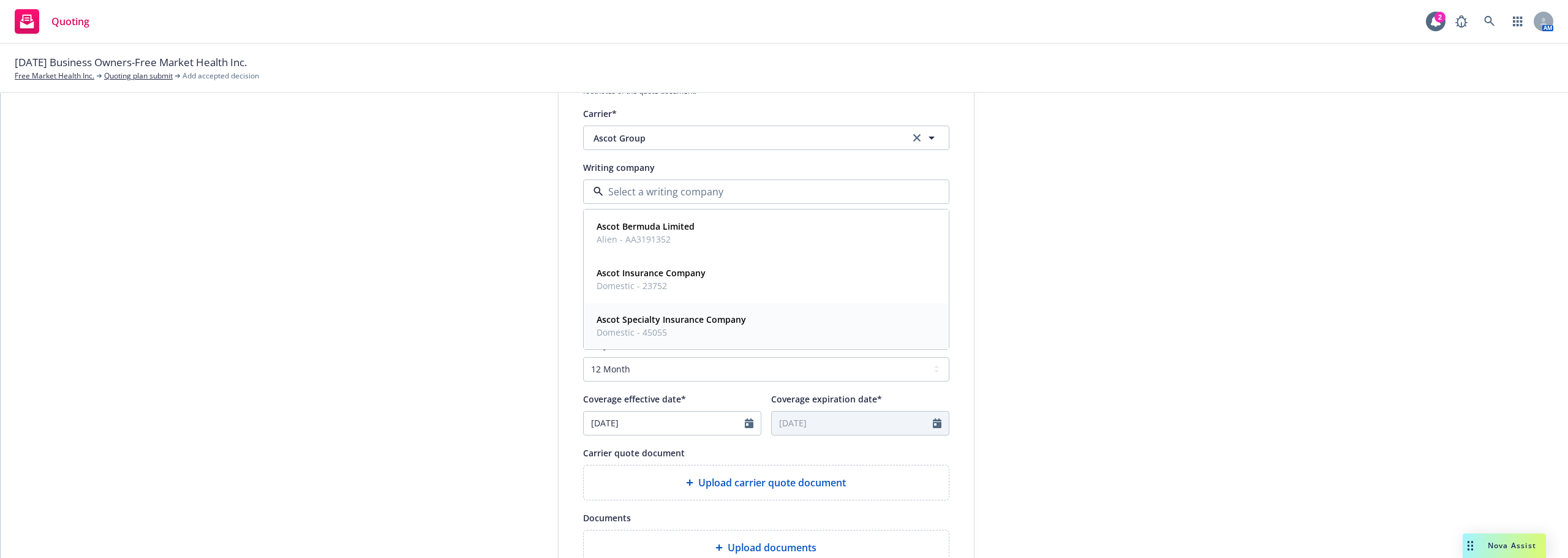
click at [662, 326] on span "Ascot Specialty Insurance Company" at bounding box center [671, 319] width 149 height 13
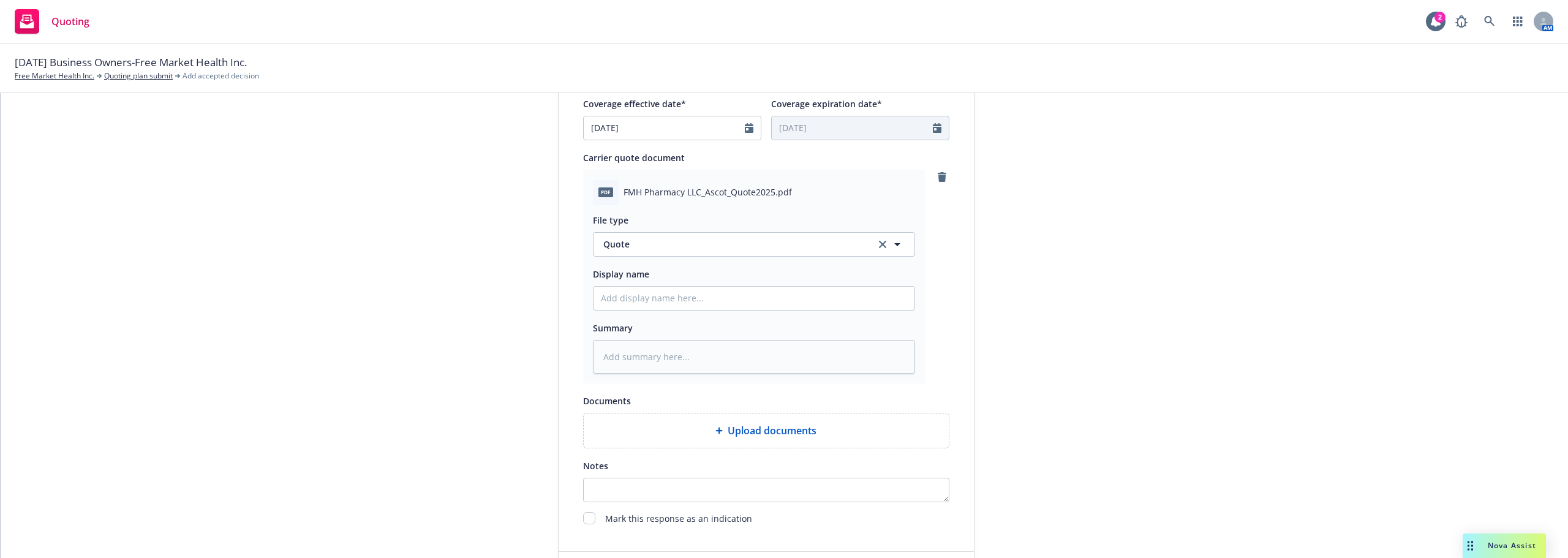
scroll to position [551, 0]
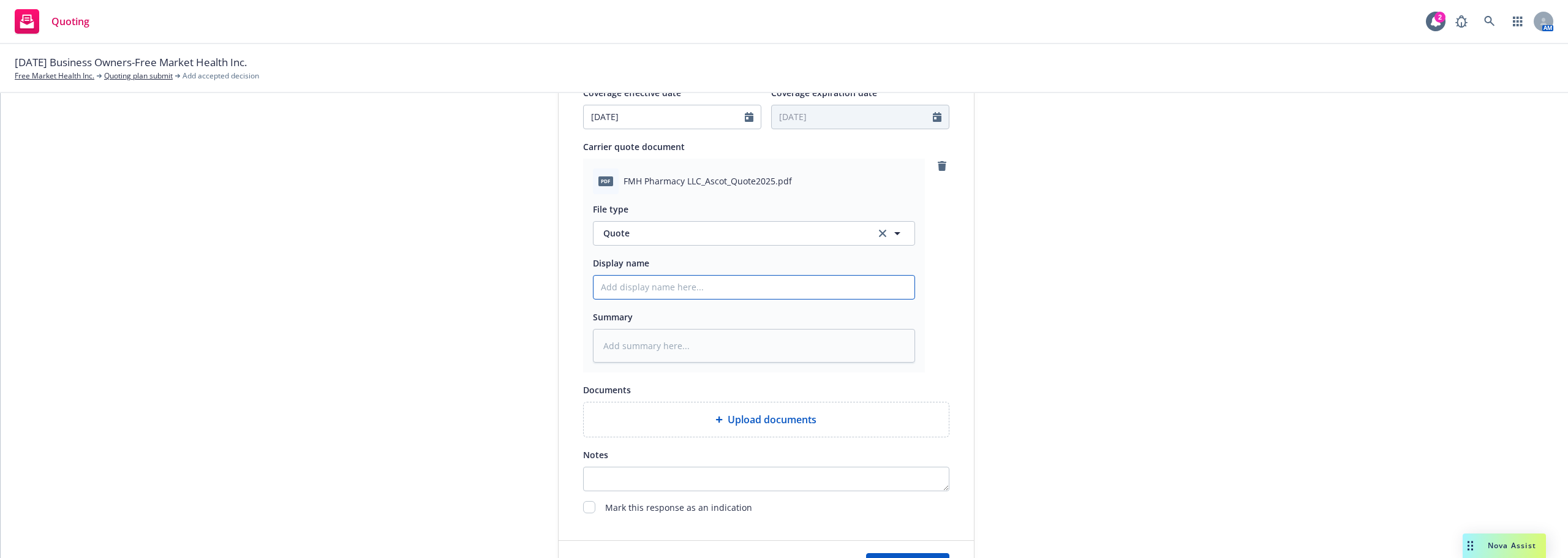
click at [716, 288] on input "Display name" at bounding box center [754, 287] width 321 height 24
type textarea "x"
type input "A"
type textarea "x"
type input "As"
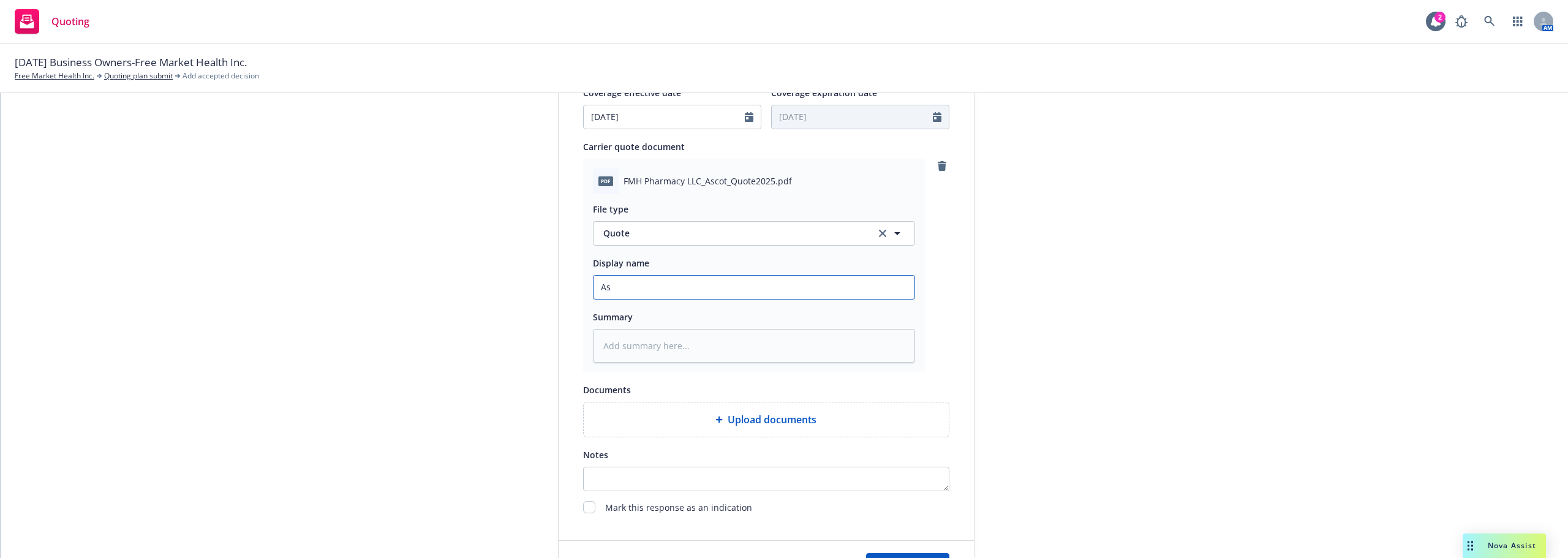
type textarea "x"
type input "Asc"
type textarea "x"
type input "Asco"
type textarea "x"
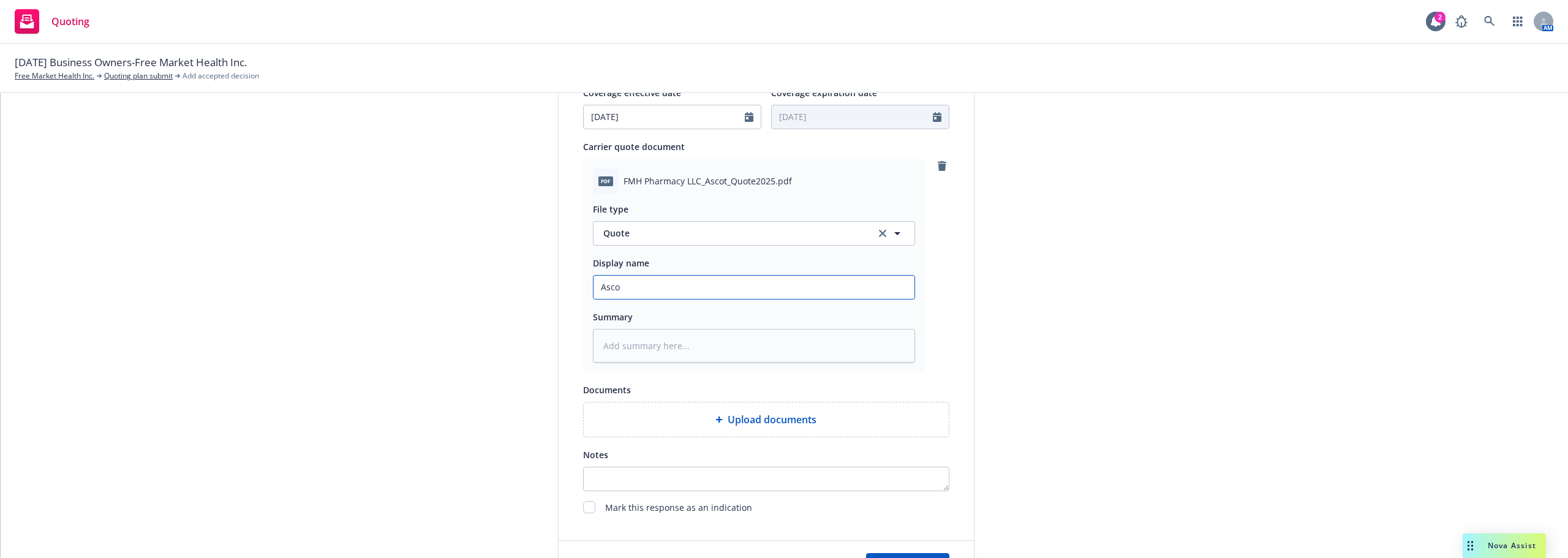
type input "Ascot"
type textarea "x"
type input "Ascot"
type textarea "x"
type input "Ascot F"
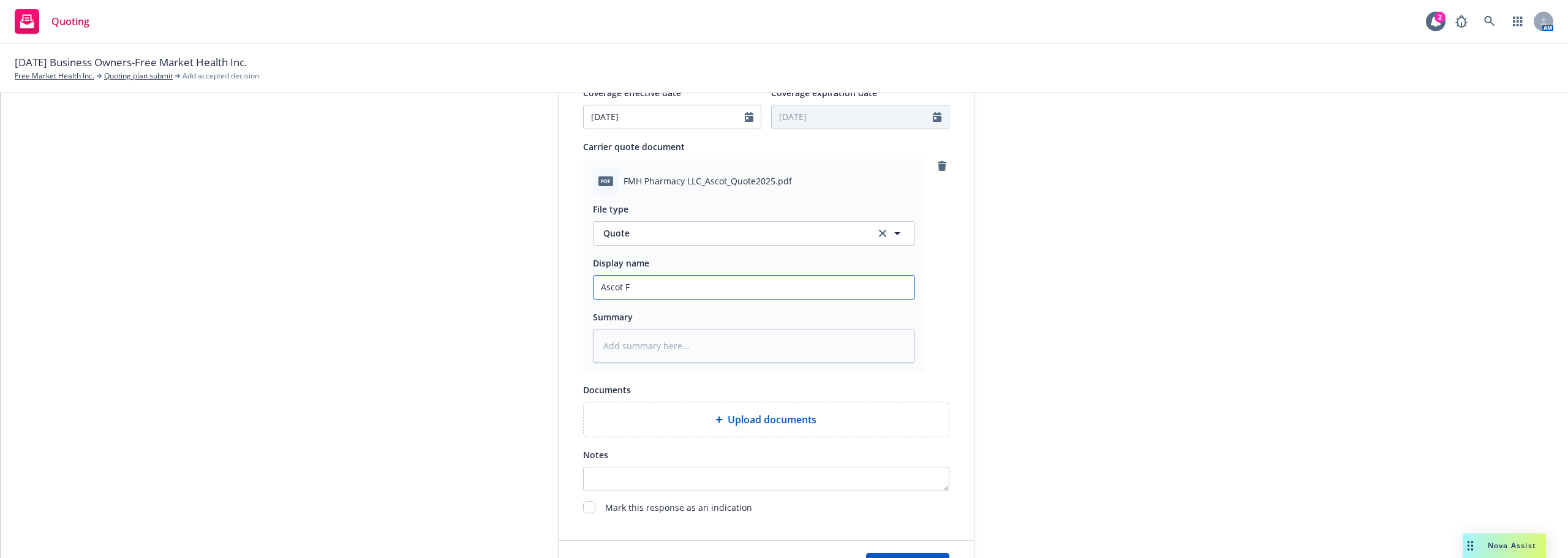
type textarea "x"
type input "Ascot FM"
type textarea "x"
type input "Ascot FMH"
type textarea "x"
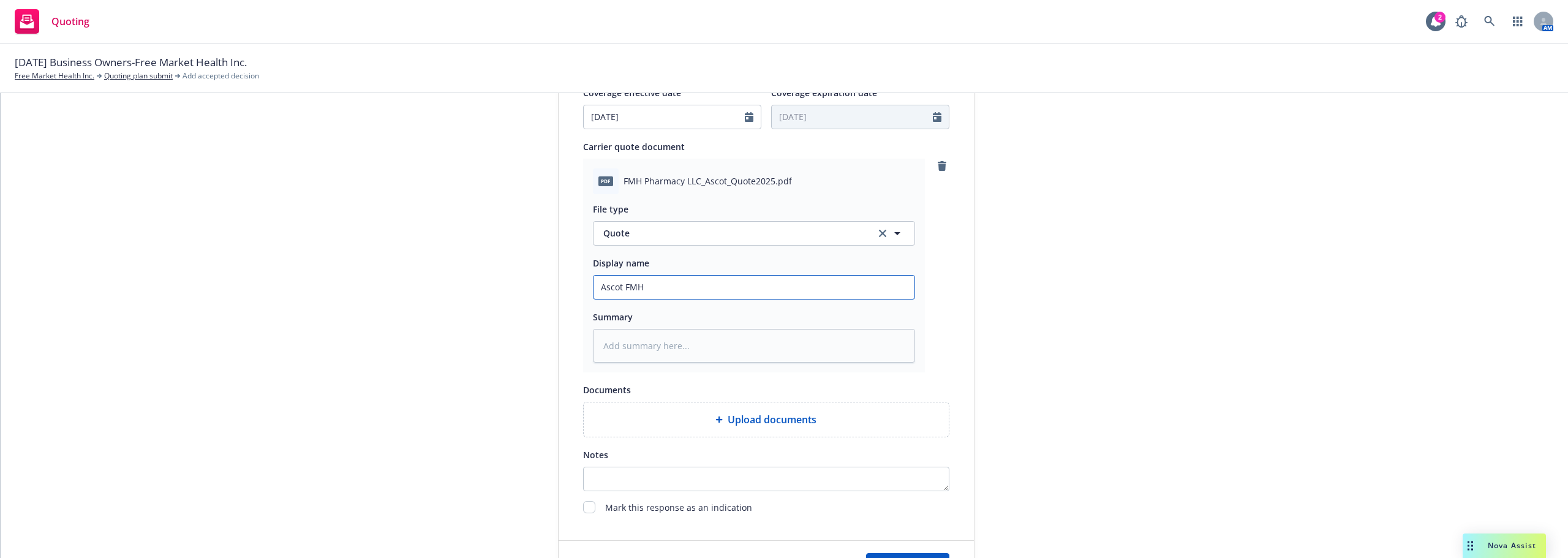
type input "Ascot FMH"
type textarea "x"
type input "Ascot FMH Q"
type textarea "x"
type input "Ascot FMH Qu"
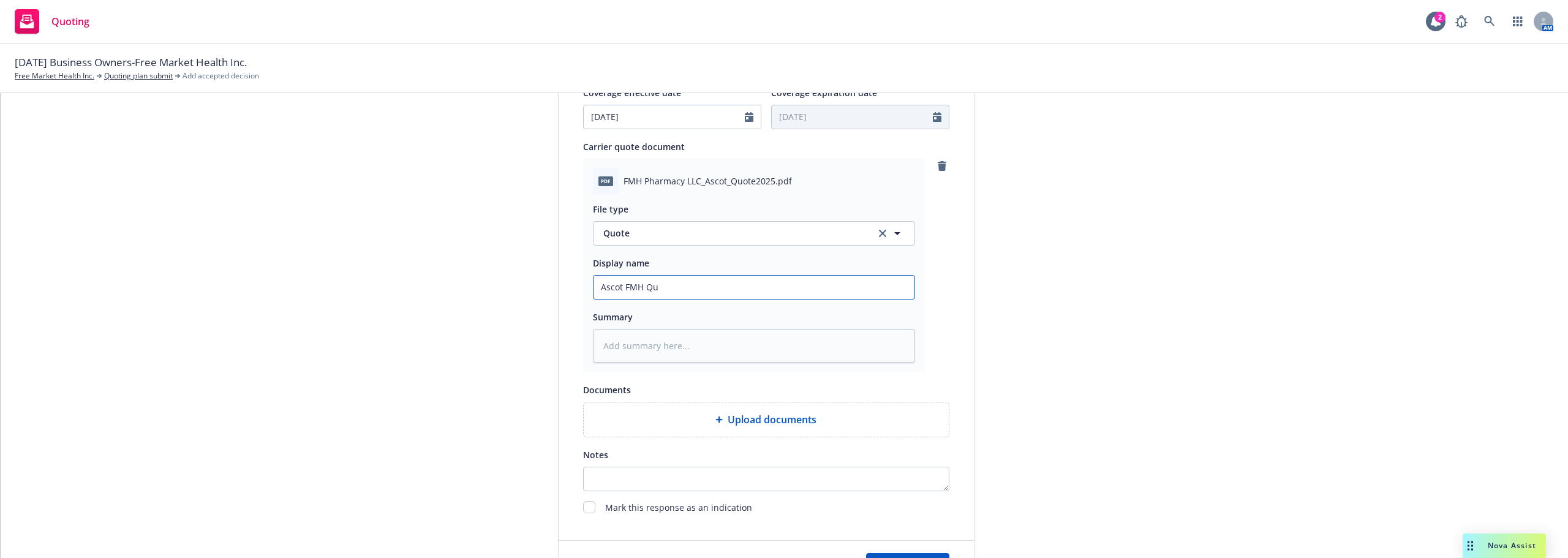
type textarea "x"
type input "Ascot FMH Quo"
type textarea "x"
type input "Ascot FMH Quot"
type textarea "x"
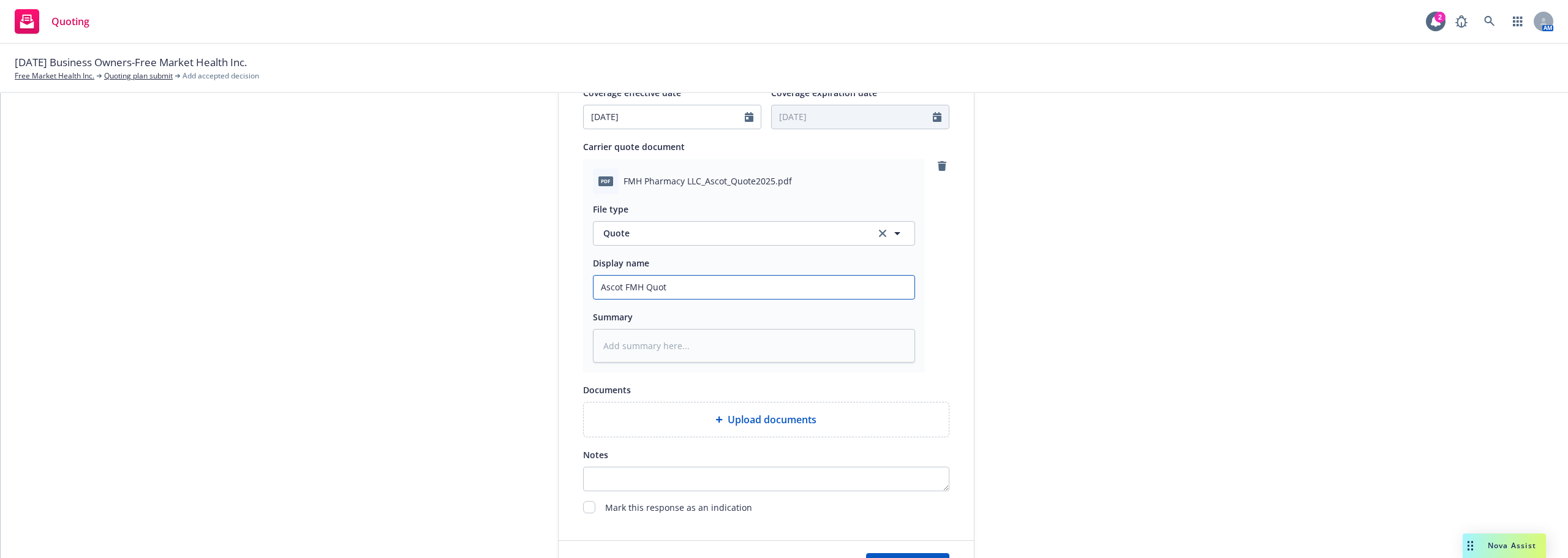
type input "Ascot FMH Quote"
type textarea "x"
type input "Ascot FMH Quote"
type textarea "x"
type input "Ascot FMH Quote 2"
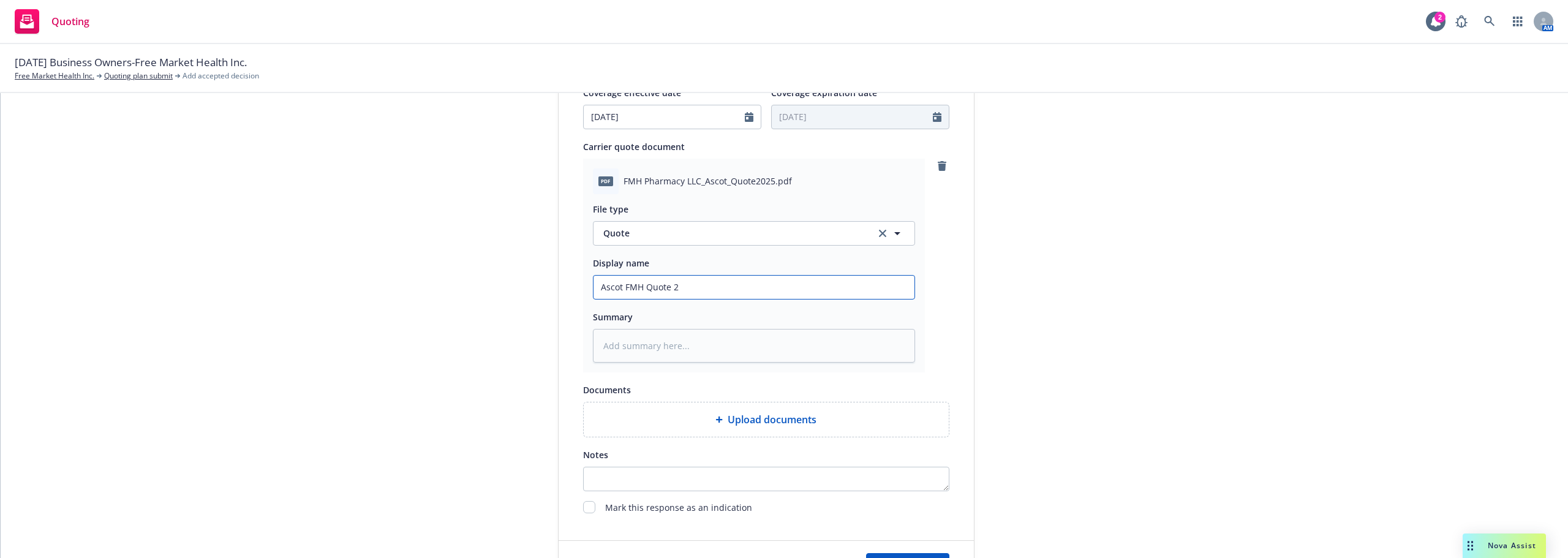
type textarea "x"
type input "Ascot FMH Quote 20"
type textarea "x"
type input "Ascot FMH Quote 202"
type textarea "x"
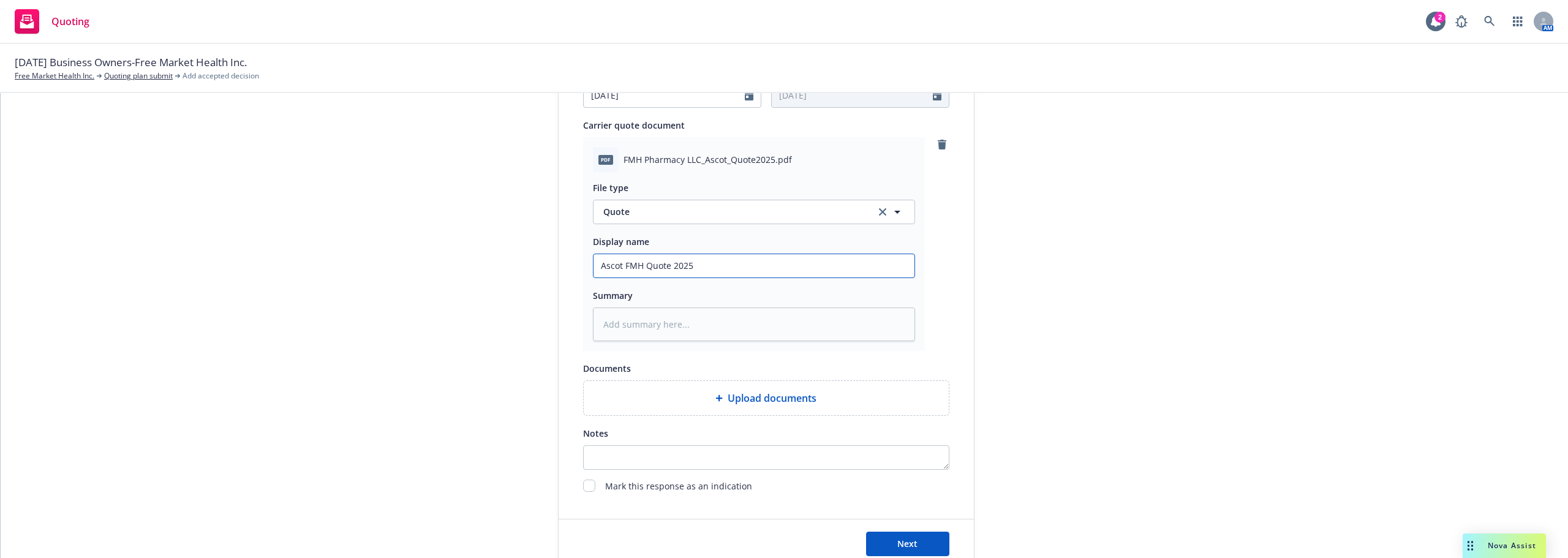
scroll to position [612, 0]
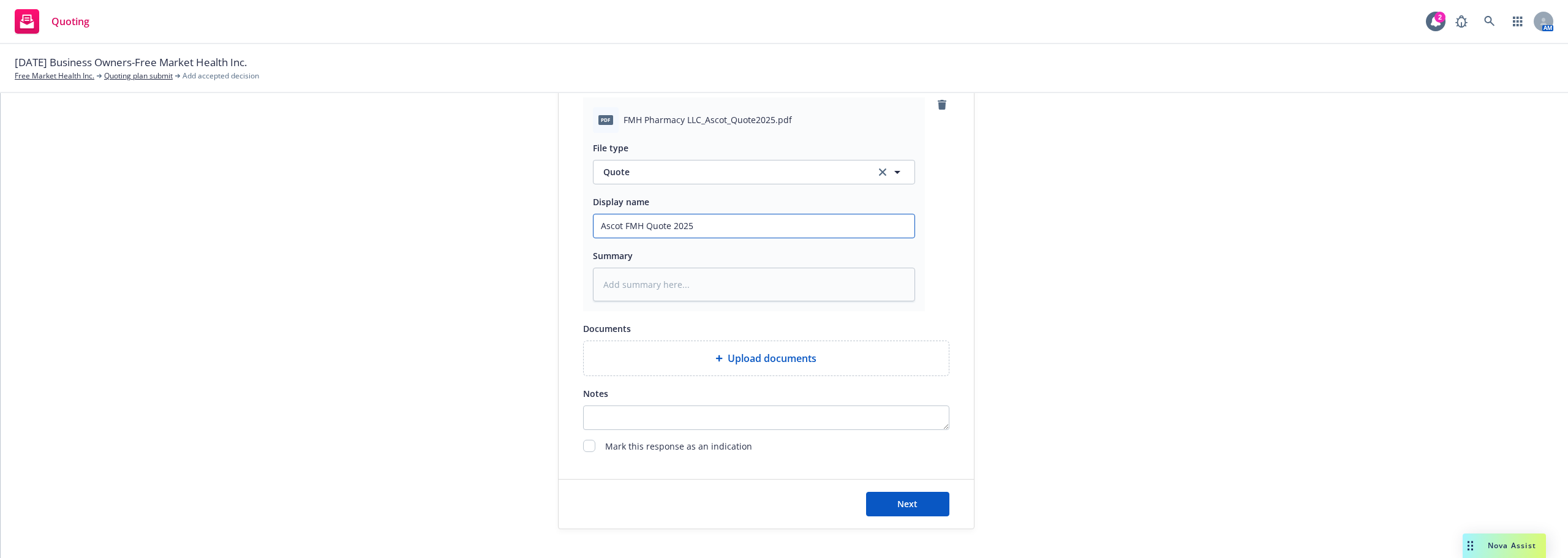
type input "Ascot FMH Quote 2025"
type textarea "x"
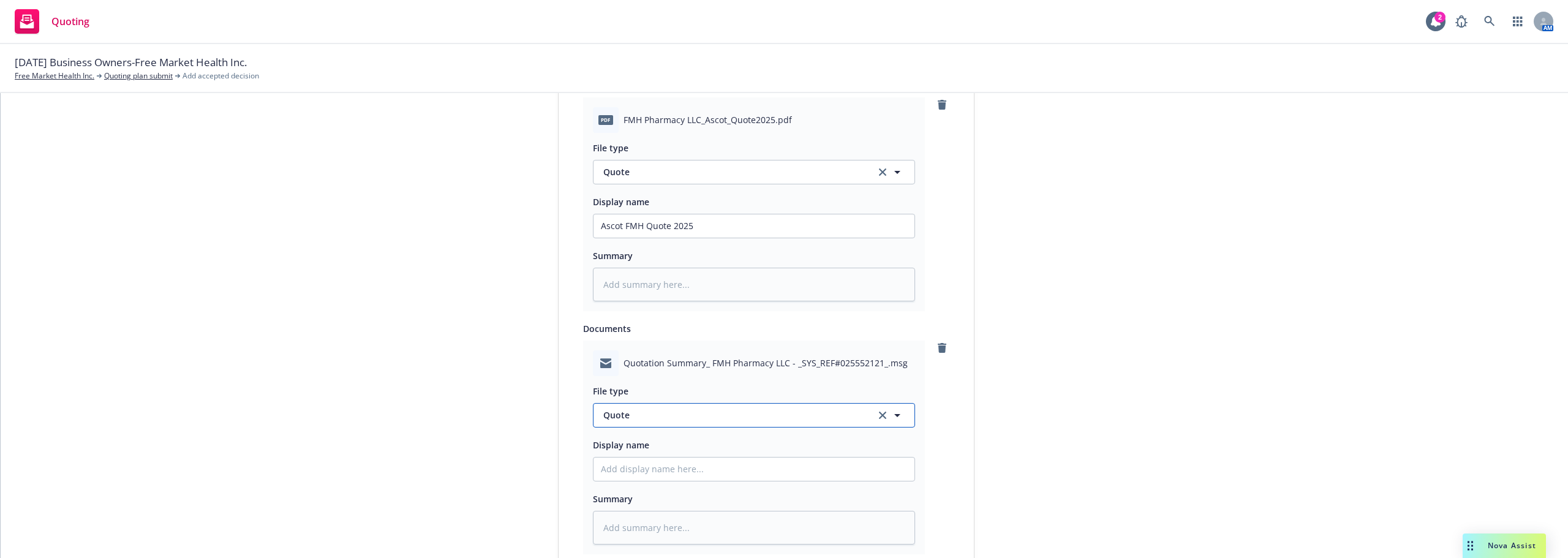
click at [682, 411] on span "Quote" at bounding box center [732, 415] width 258 height 13
type input "em"
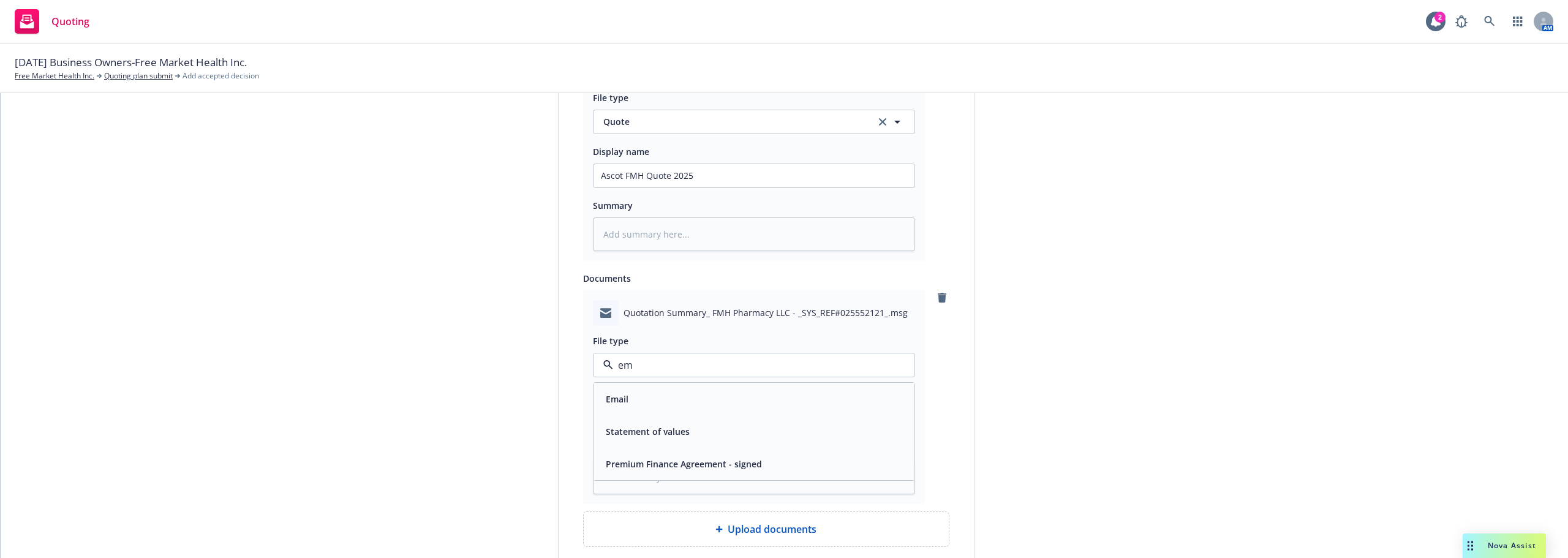
scroll to position [674, 0]
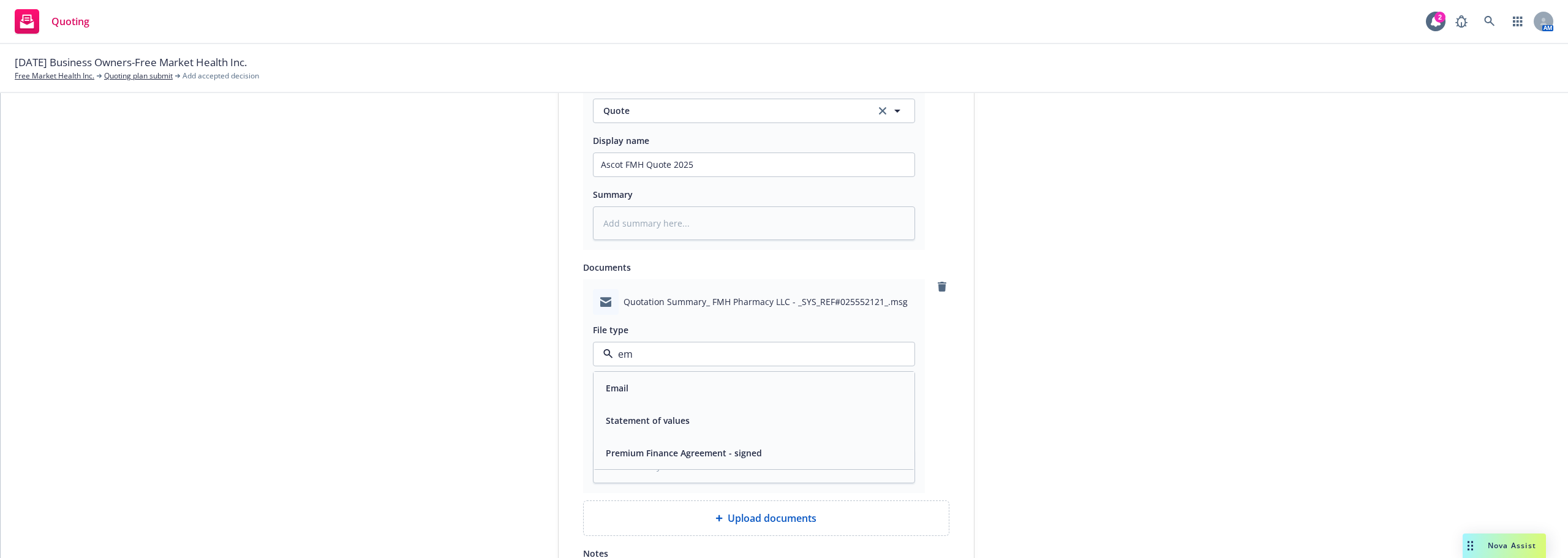
click at [663, 391] on div "Email" at bounding box center [754, 388] width 306 height 18
click at [656, 410] on input "Display name" at bounding box center [754, 408] width 321 height 24
type textarea "x"
type input "Q"
type textarea "x"
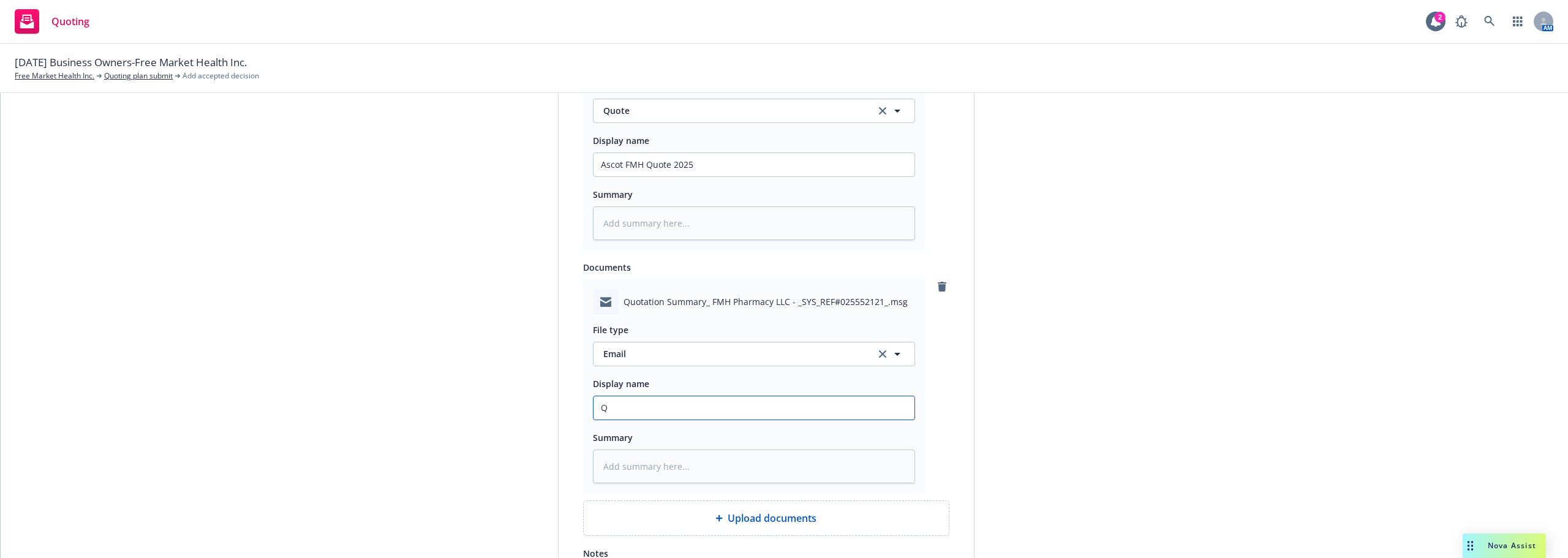
type input "Qu"
type textarea "x"
type input "Quo"
type textarea "x"
type input "Quot"
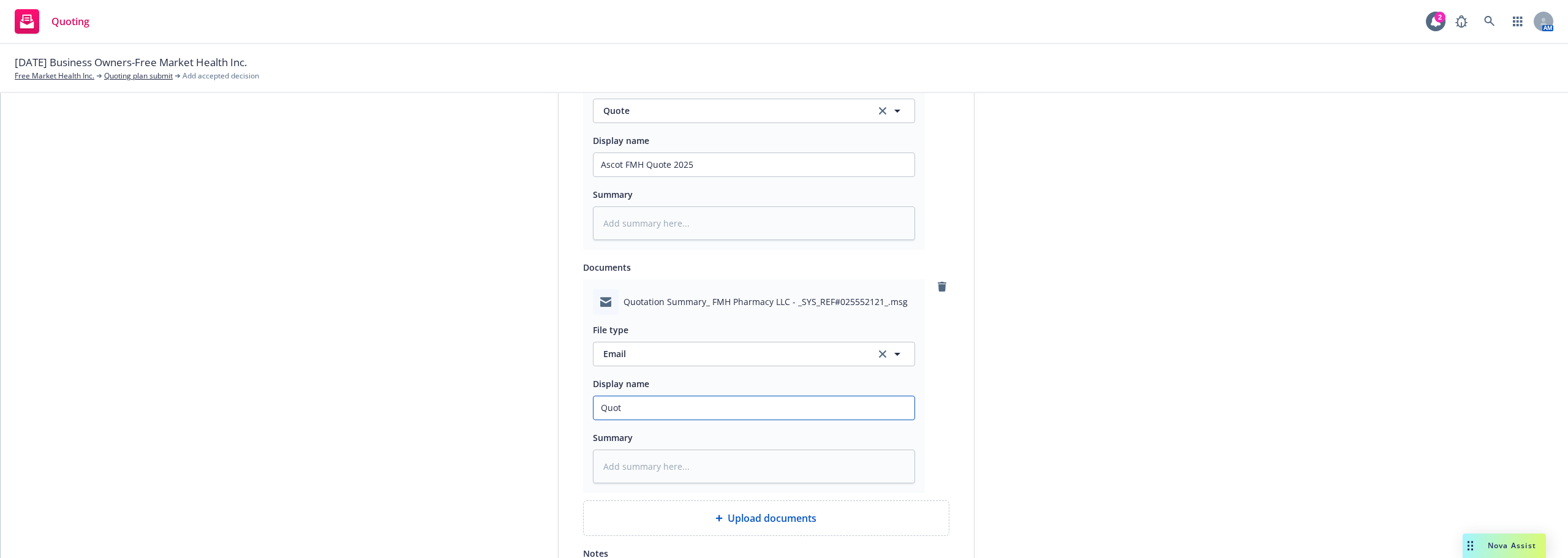
type textarea "x"
type input "Quote"
type textarea "x"
type input "Quote"
type textarea "x"
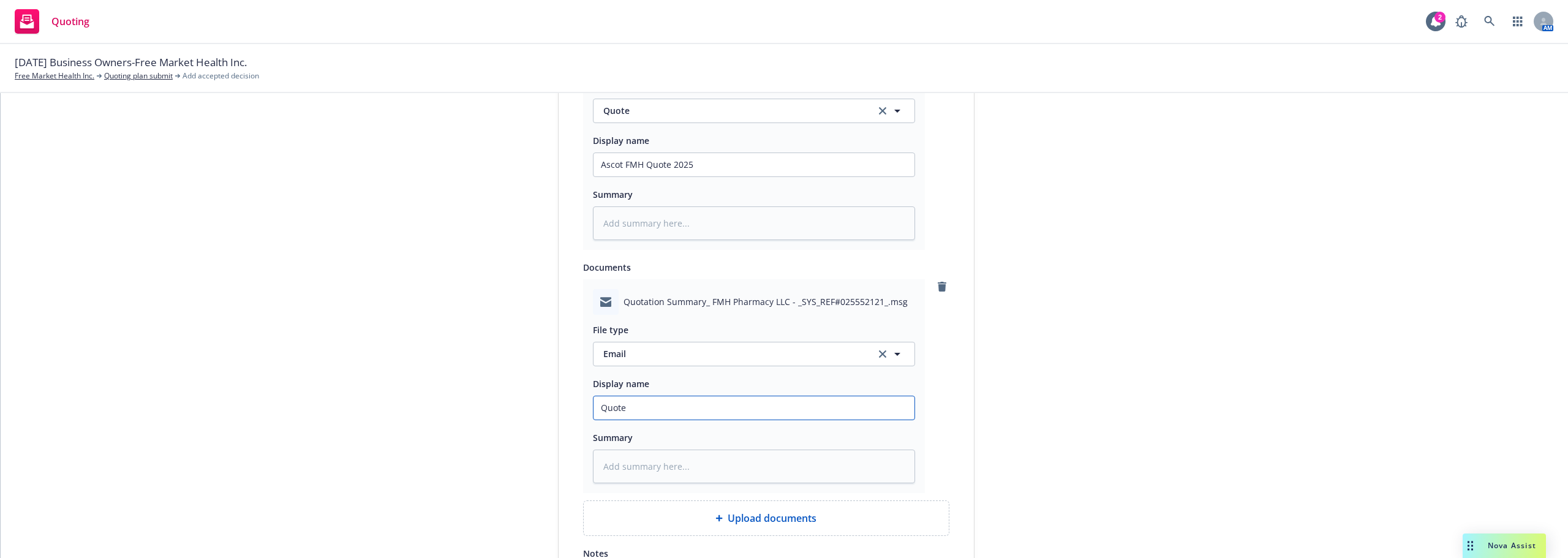
type input "Quote f"
type textarea "x"
type input "Quote fr"
type textarea "x"
type input "Quote fro"
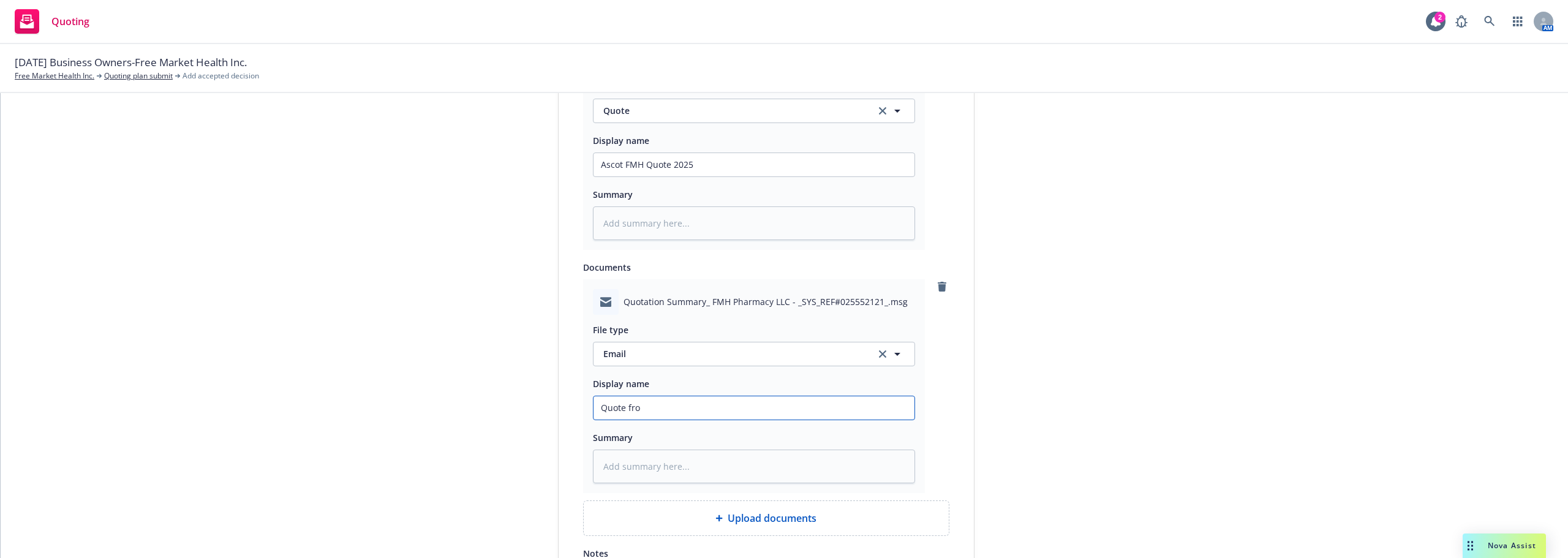
type textarea "x"
type input "Quote from"
type textarea "x"
type input "Quote from"
type textarea "x"
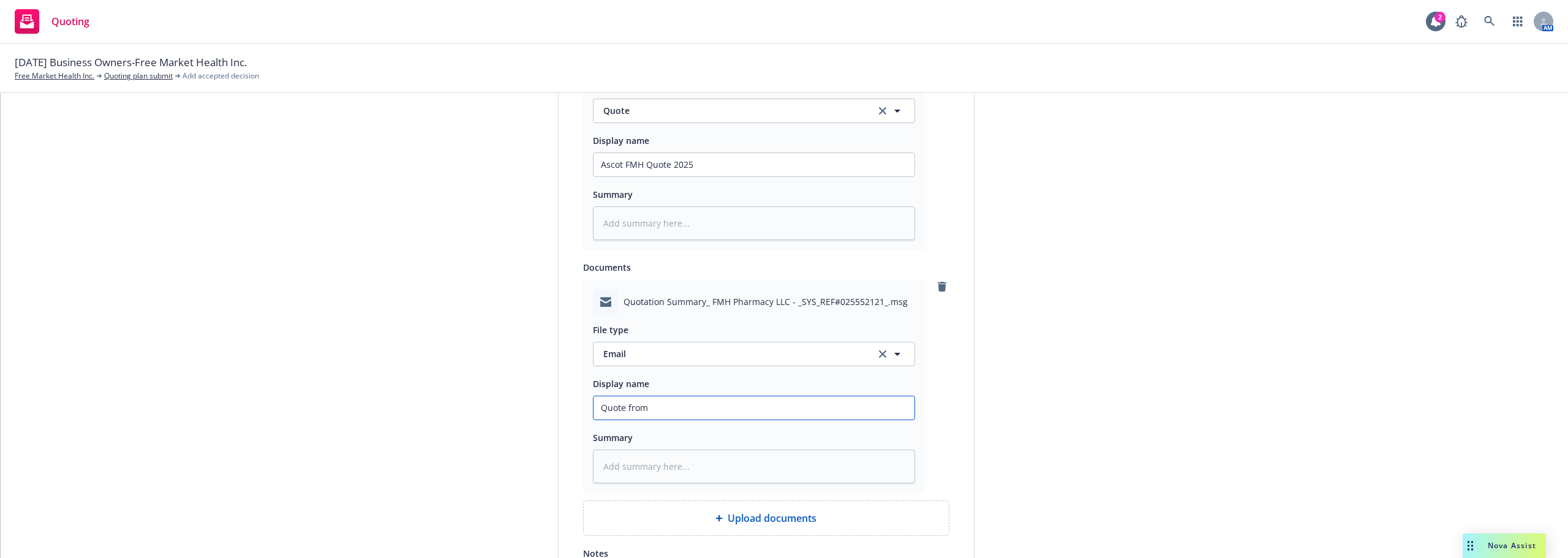
type input "Quote from R"
type textarea "x"
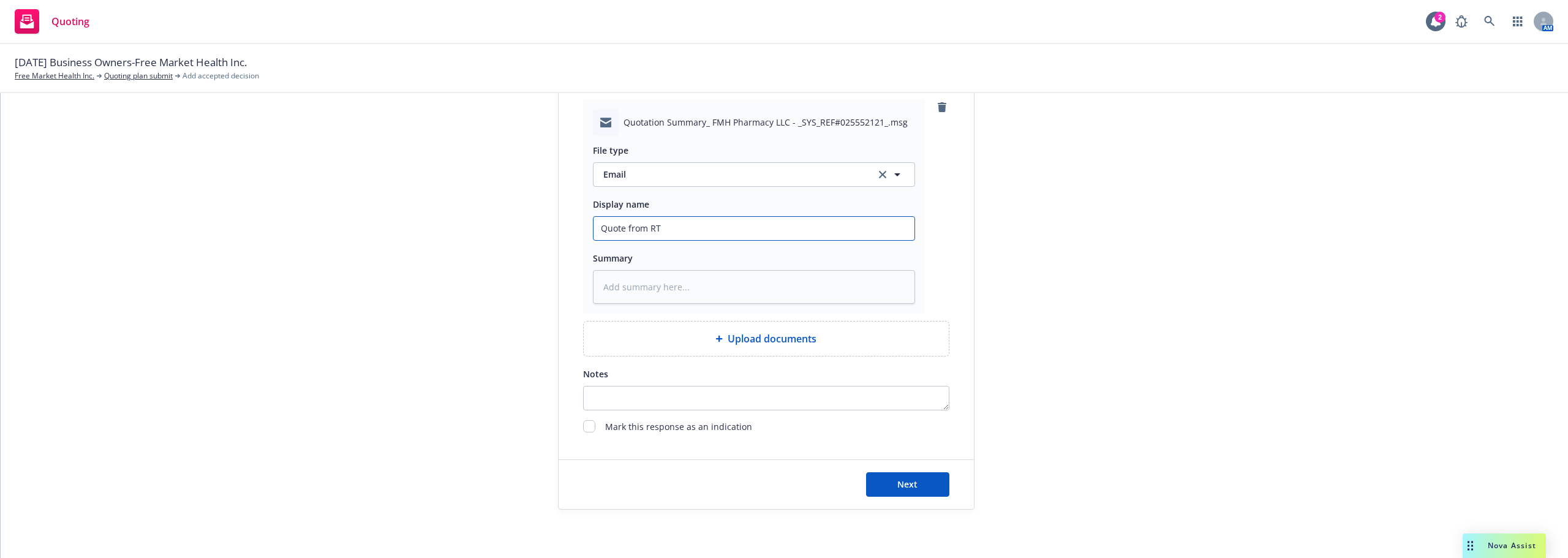
scroll to position [854, 0]
type input "Quote from RT"
click at [898, 478] on span "Next" at bounding box center [907, 483] width 20 height 12
type textarea "x"
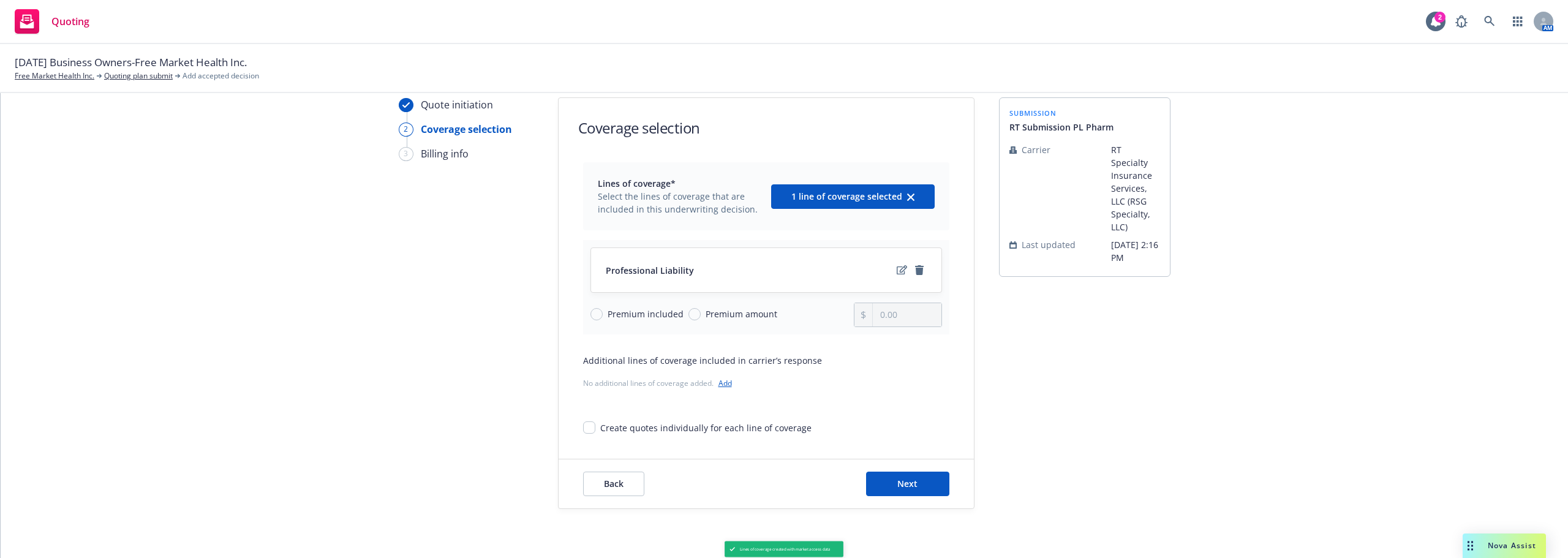
scroll to position [44, 0]
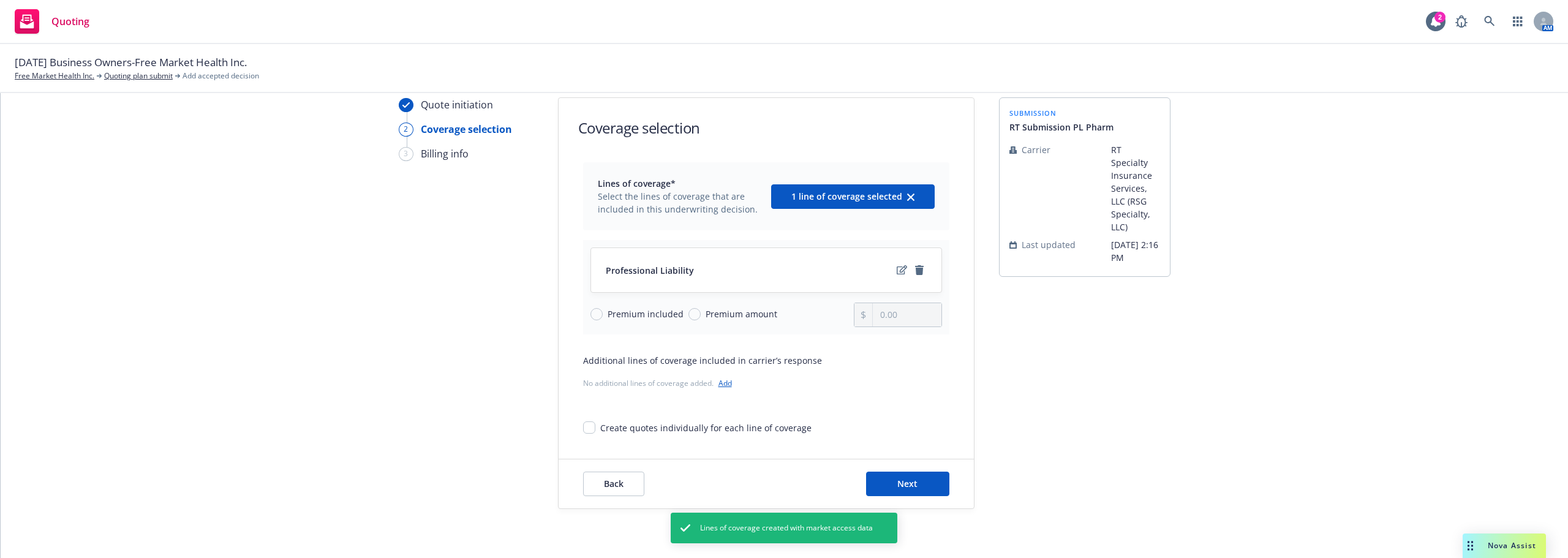
drag, startPoint x: 706, startPoint y: 312, endPoint x: 725, endPoint y: 313, distance: 19.0
click at [706, 313] on span "Premium amount" at bounding box center [742, 314] width 72 height 13
click at [701, 313] on input "Premium amount" at bounding box center [694, 314] width 12 height 12
radio input "true"
drag, startPoint x: 912, startPoint y: 314, endPoint x: 799, endPoint y: 318, distance: 113.1
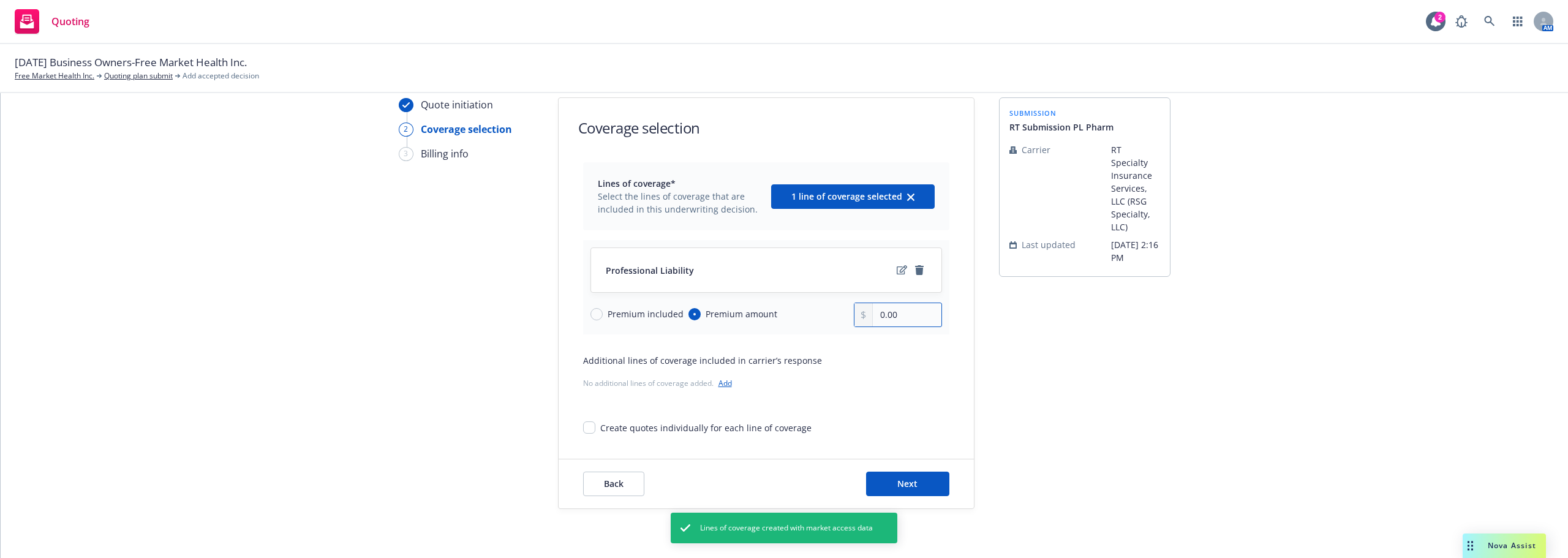
click at [800, 318] on div "Premium included Premium amount 0.00" at bounding box center [766, 315] width 351 height 24
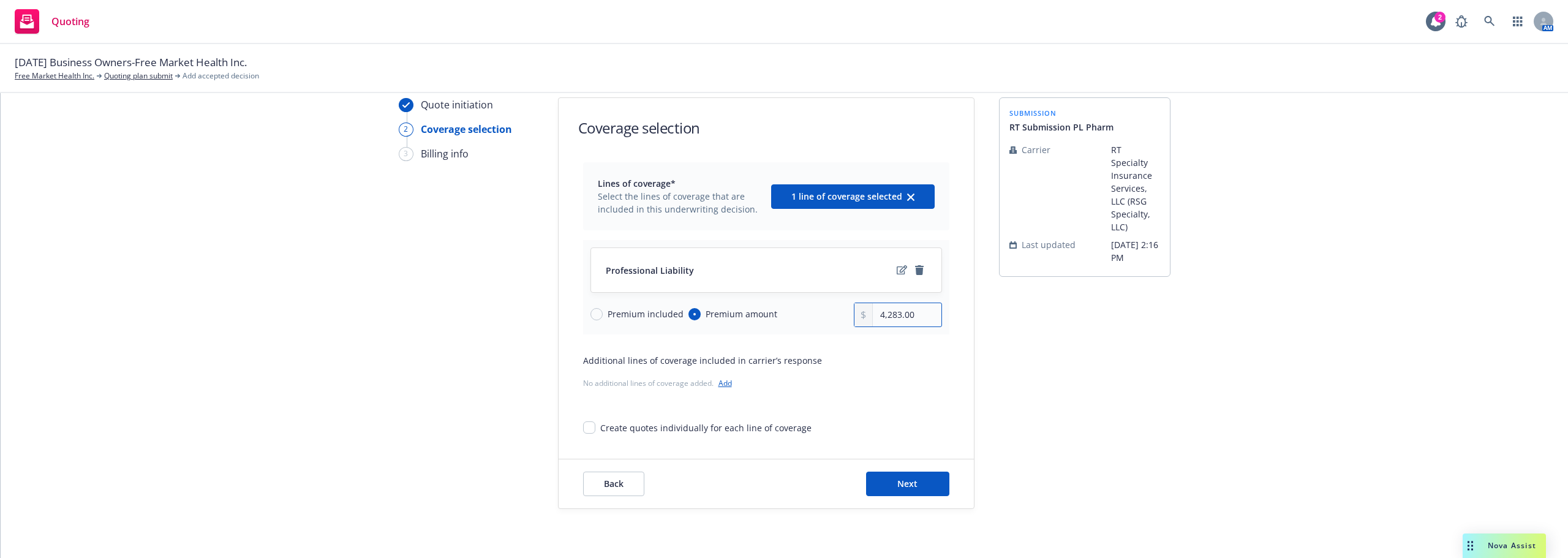
type input "4,283.00"
click at [1020, 293] on div "submission RT Submission PL Pharm Carrier RT Specialty Insurance Services, LLC …" at bounding box center [1085, 303] width 171 height 411
click at [905, 495] on button "Next" at bounding box center [907, 483] width 83 height 24
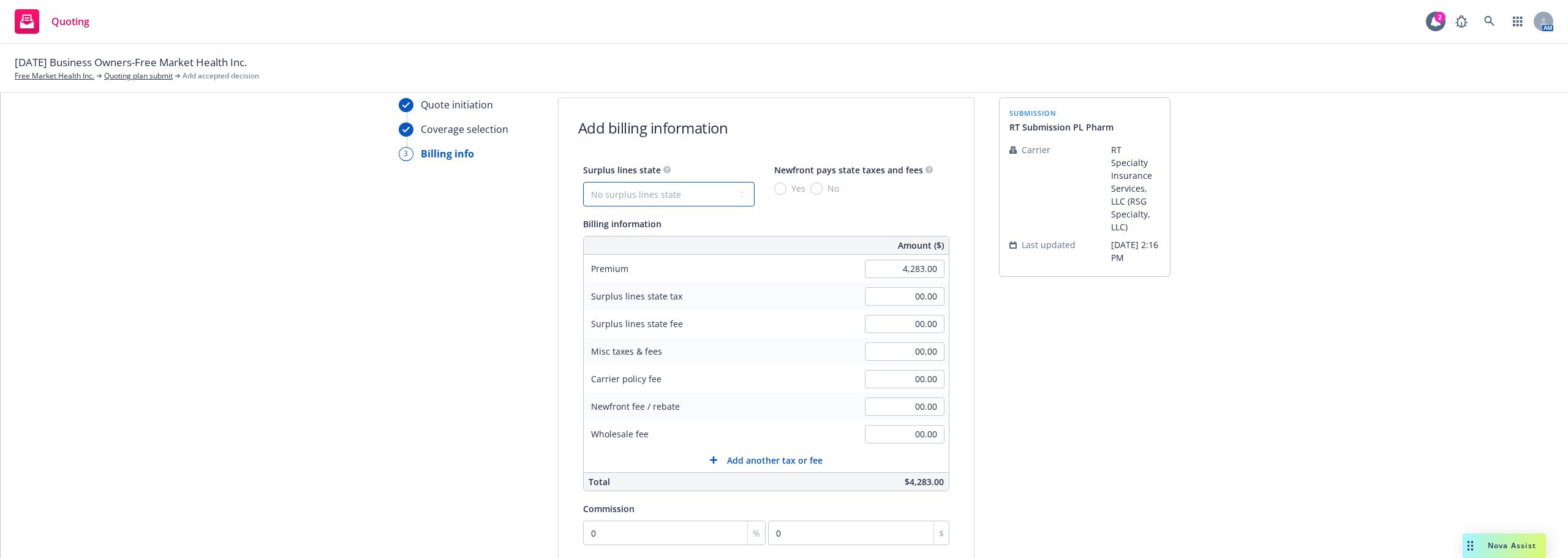
click at [729, 198] on select "No surplus lines state Alaska Alabama Arkansas Arizona California Colorado Conn…" at bounding box center [669, 194] width 171 height 24
select select "PA"
click at [583, 182] on select "No surplus lines state Alaska Alabama Arkansas Arizona California Colorado Conn…" at bounding box center [669, 194] width 171 height 24
type input "128.49"
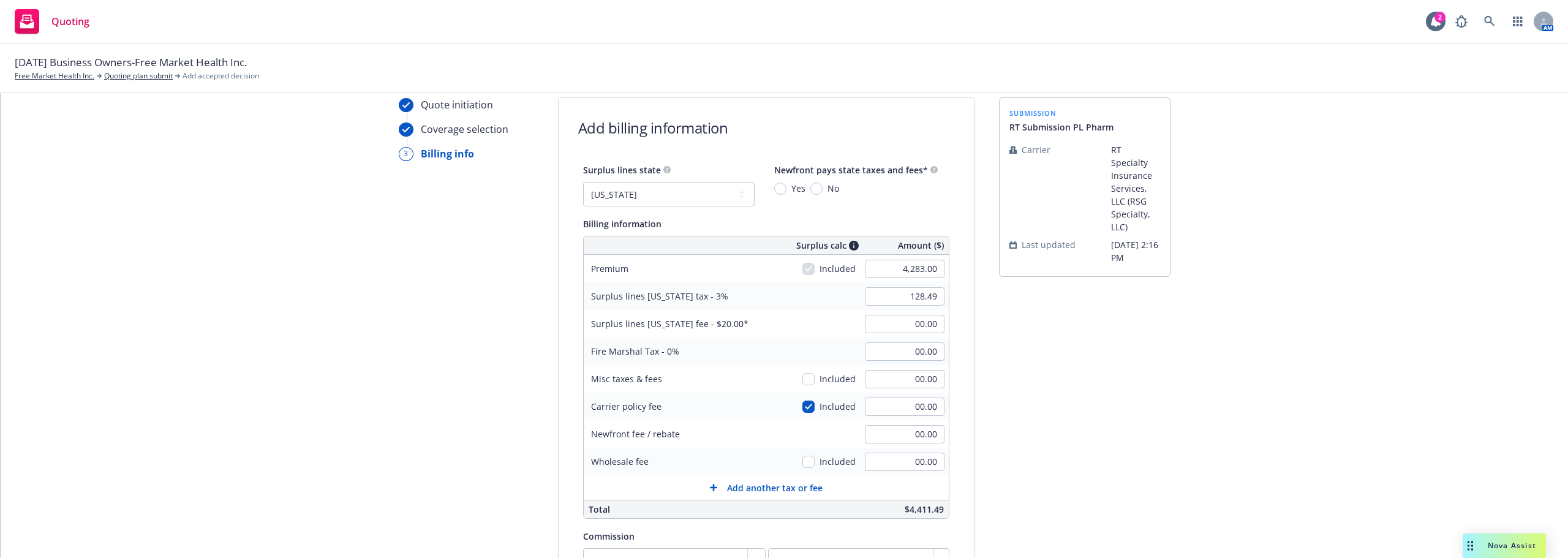
click at [786, 190] on span "Yes" at bounding box center [795, 188] width 19 height 13
click at [776, 190] on input "Yes" at bounding box center [780, 188] width 12 height 12
radio input "true"
click at [810, 189] on input "No" at bounding box center [816, 188] width 12 height 12
radio input "true"
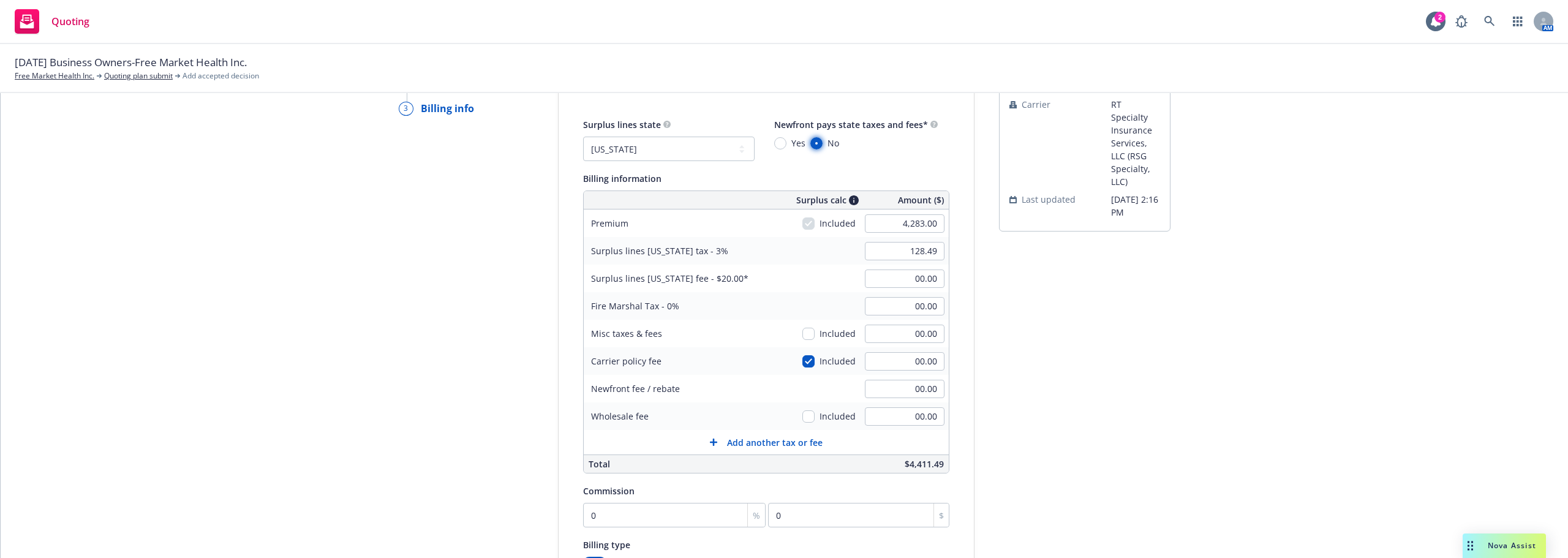
scroll to position [106, 0]
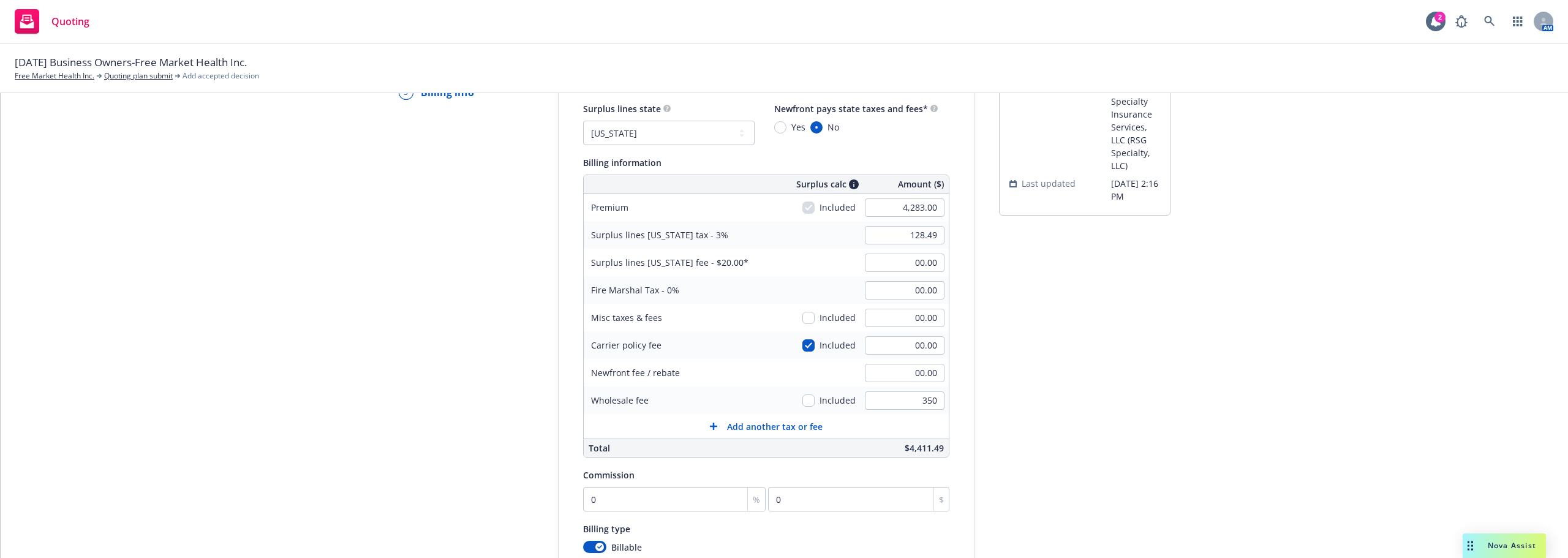
type input "350.00"
click at [1156, 396] on div "submission RT Submission PL Pharm Carrier RT Specialty Insurance Services, LLC …" at bounding box center [1085, 363] width 171 height 654
type input "20.00"
click at [801, 285] on div "Fire Marshal Tax - 0% 00.00" at bounding box center [766, 290] width 365 height 27
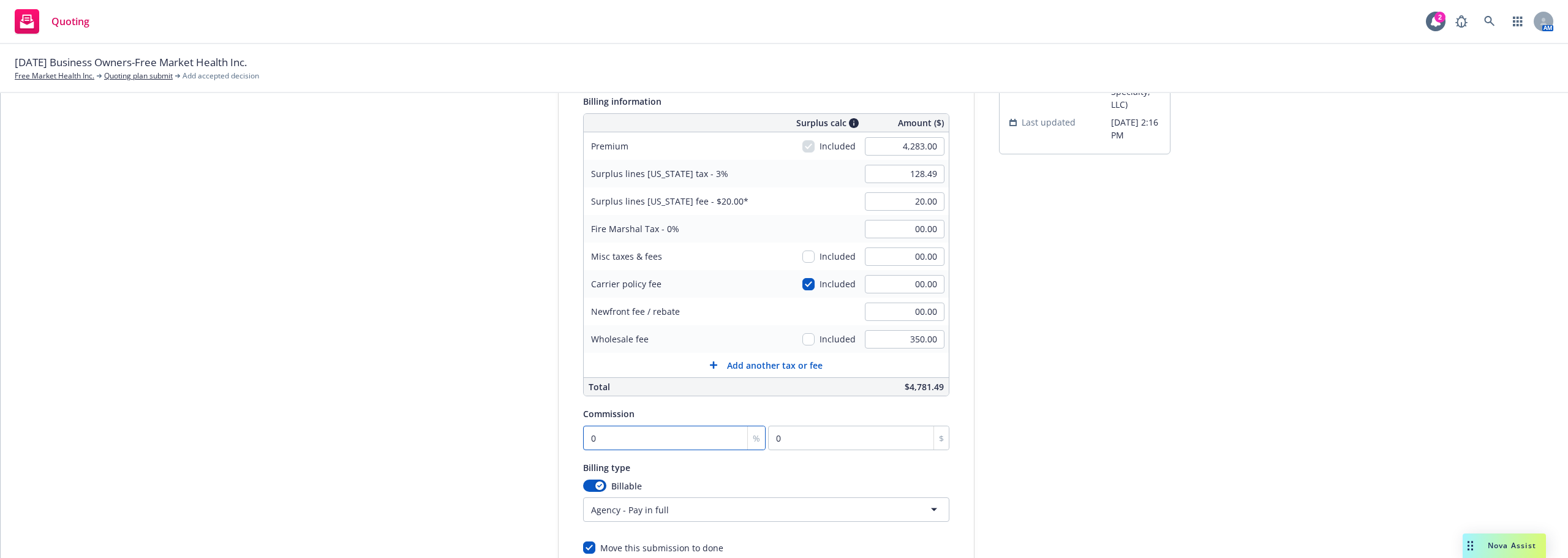
click at [686, 432] on input "0" at bounding box center [674, 438] width 183 height 24
type input "1"
type input "42.83"
type input "10"
type input "428.3"
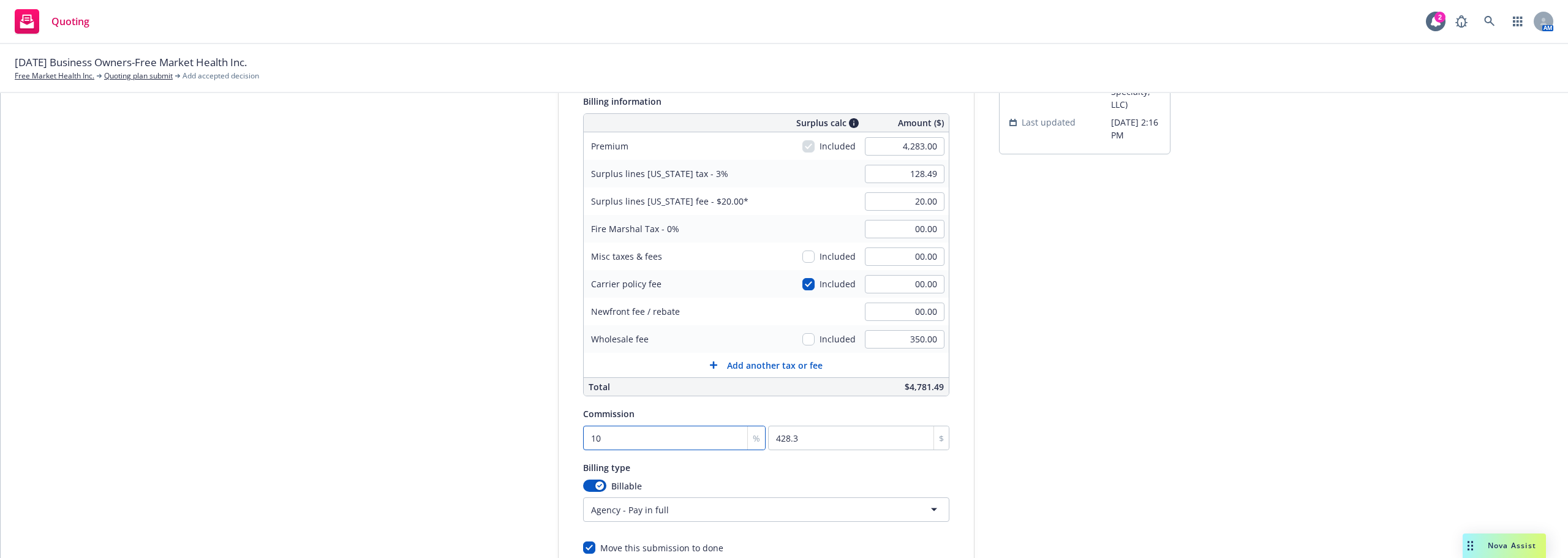
type input "10"
click at [1159, 370] on div "submission RT Submission PL Pharm Carrier RT Specialty Insurance Services, LLC …" at bounding box center [1085, 302] width 171 height 654
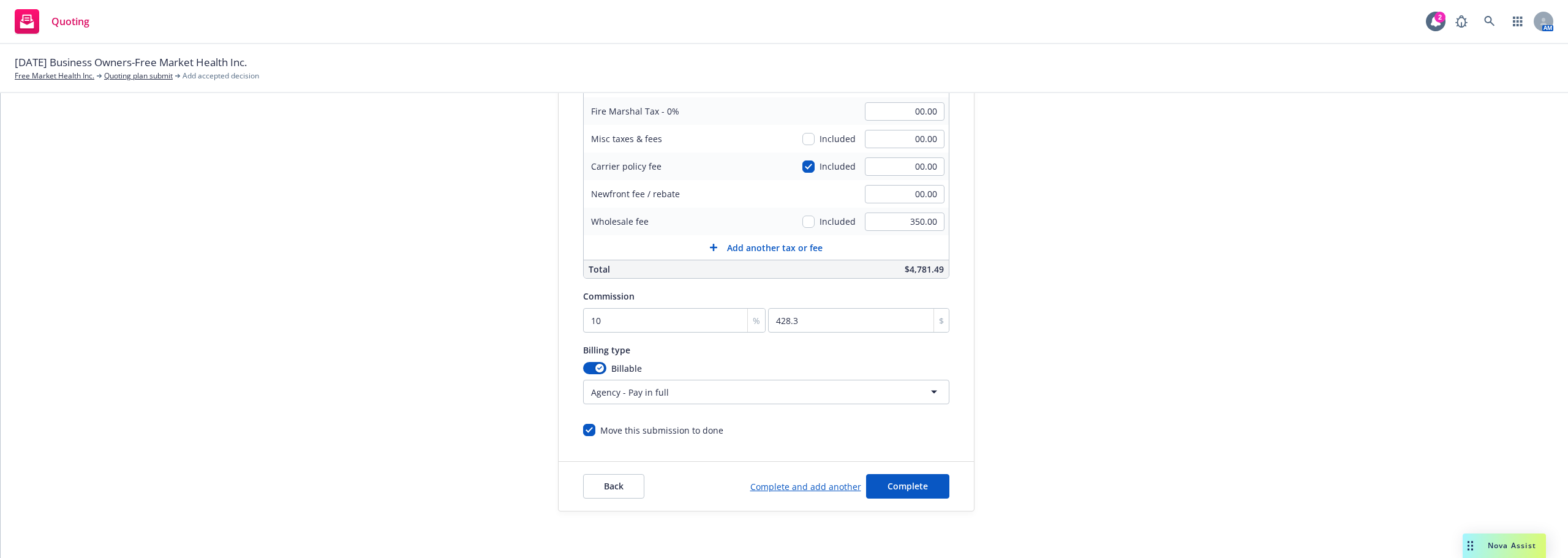
scroll to position [287, 0]
click at [923, 481] on button "Complete" at bounding box center [907, 483] width 83 height 24
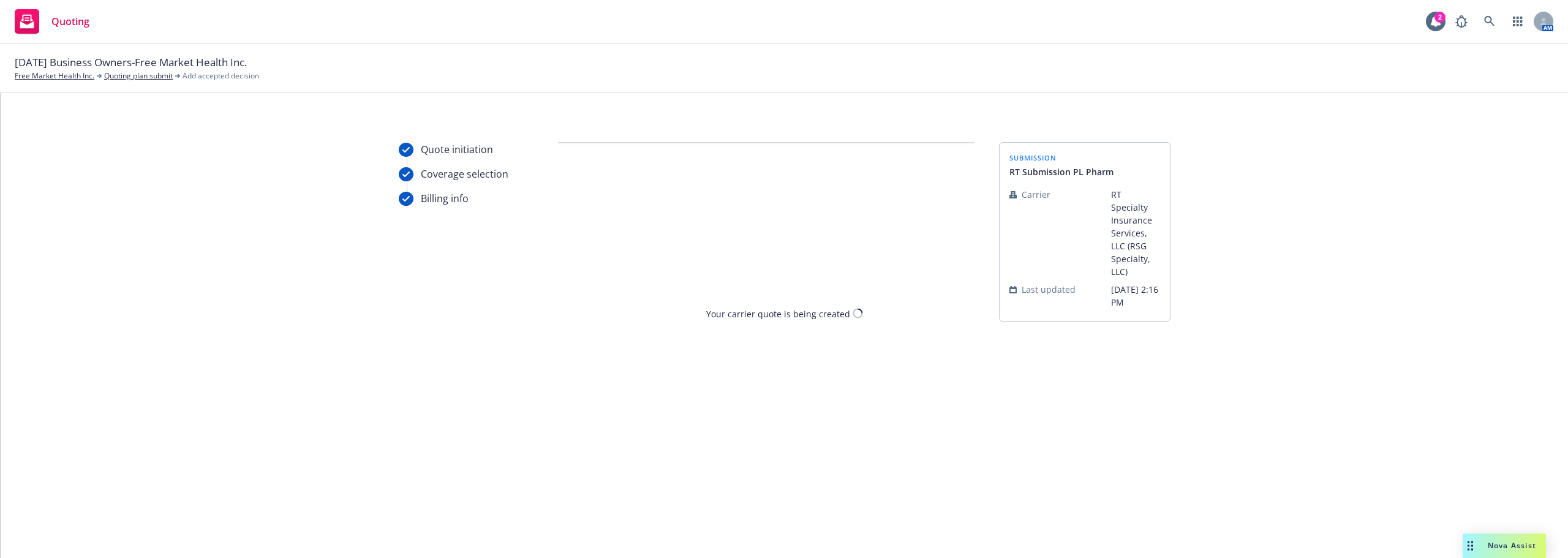
scroll to position [0, 0]
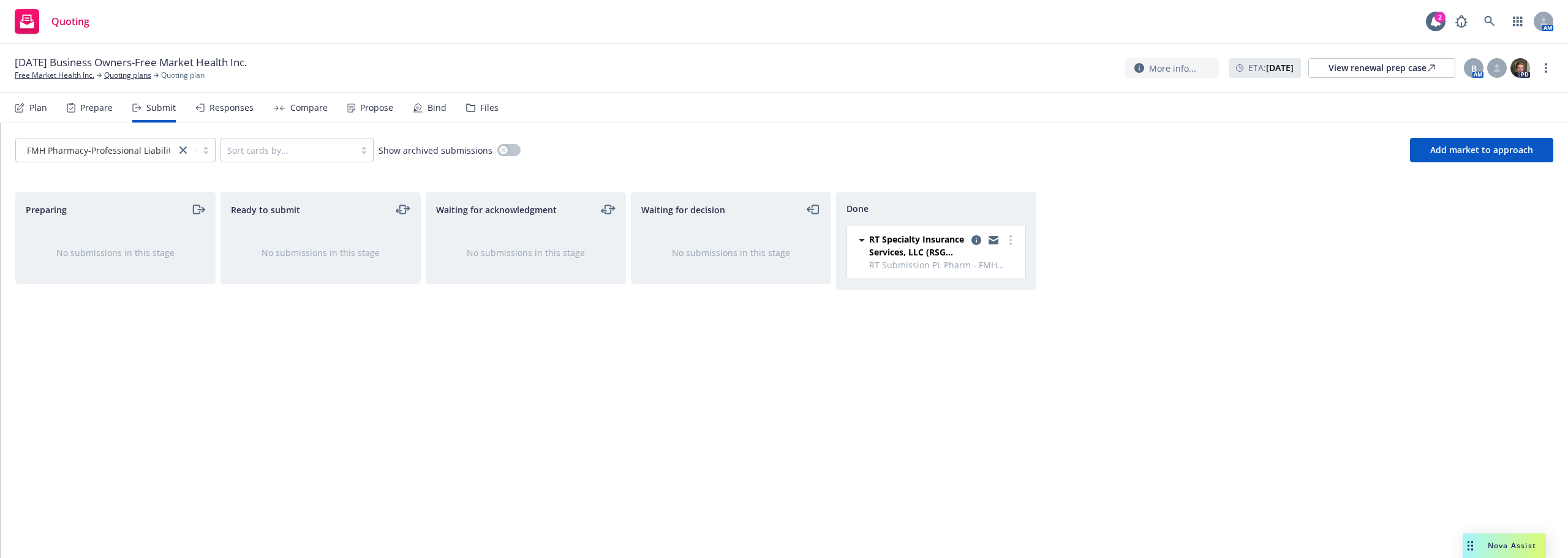
click at [18, 111] on icon at bounding box center [19, 107] width 10 height 10
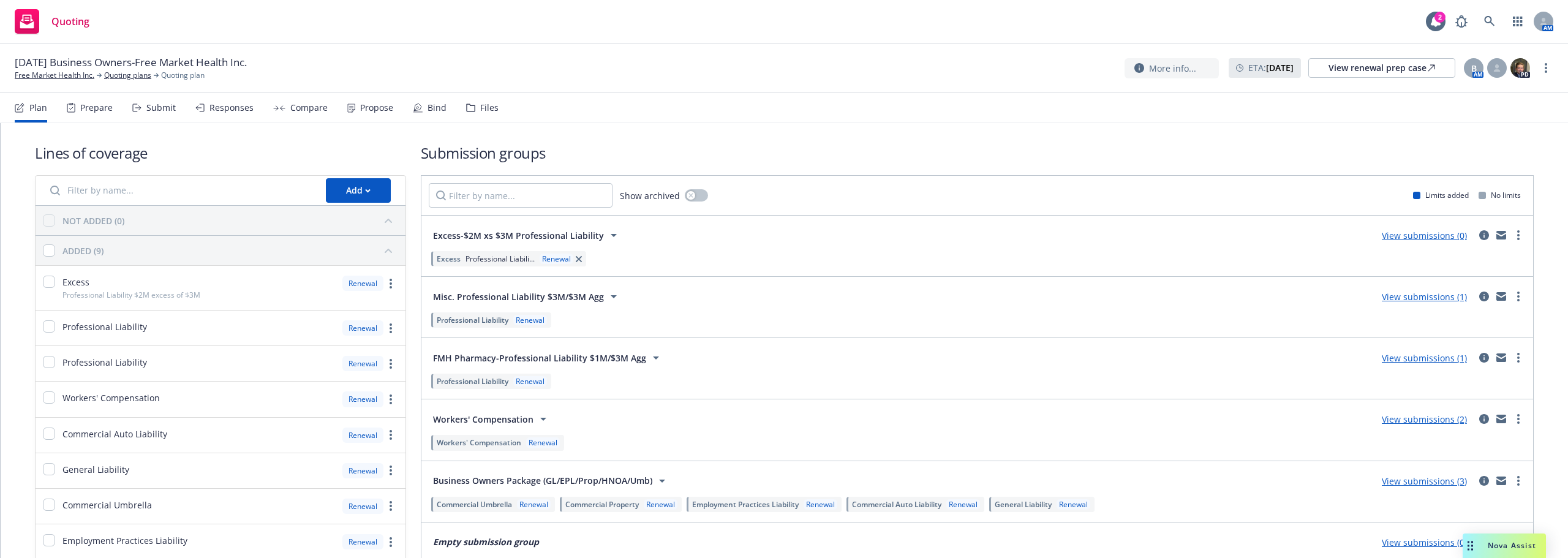
click at [1416, 294] on link "View submissions (1)" at bounding box center [1424, 297] width 85 height 12
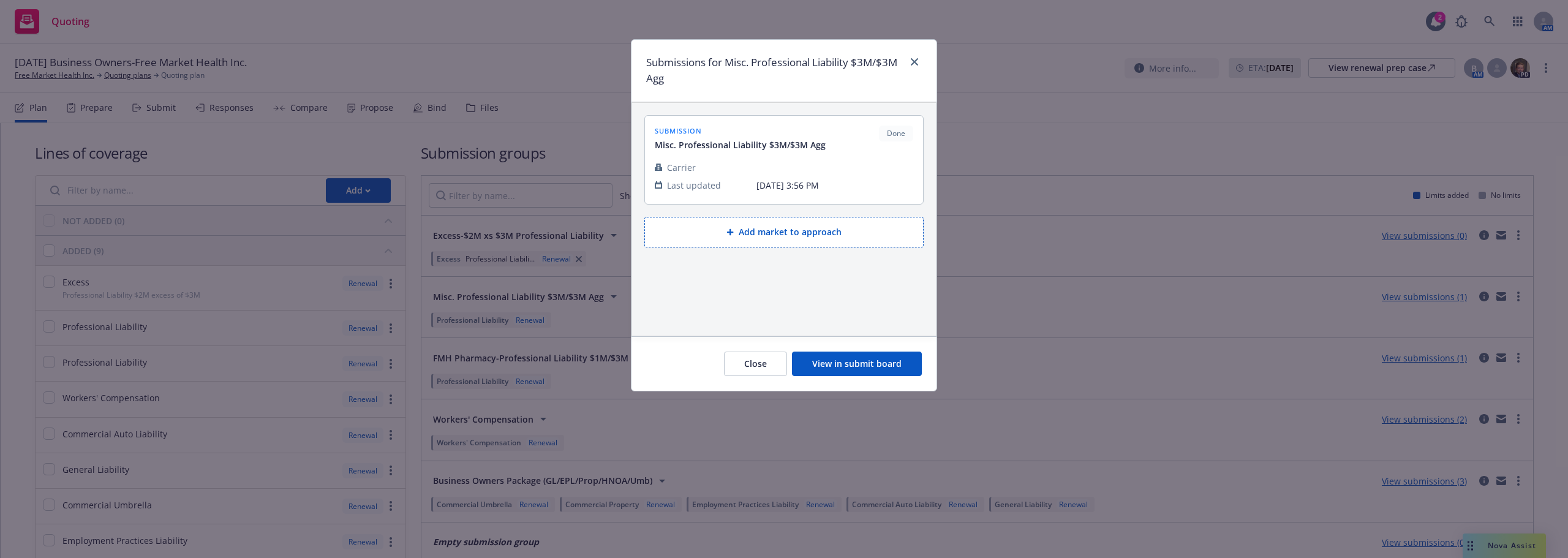
click at [854, 357] on button "View in submit board" at bounding box center [857, 363] width 130 height 24
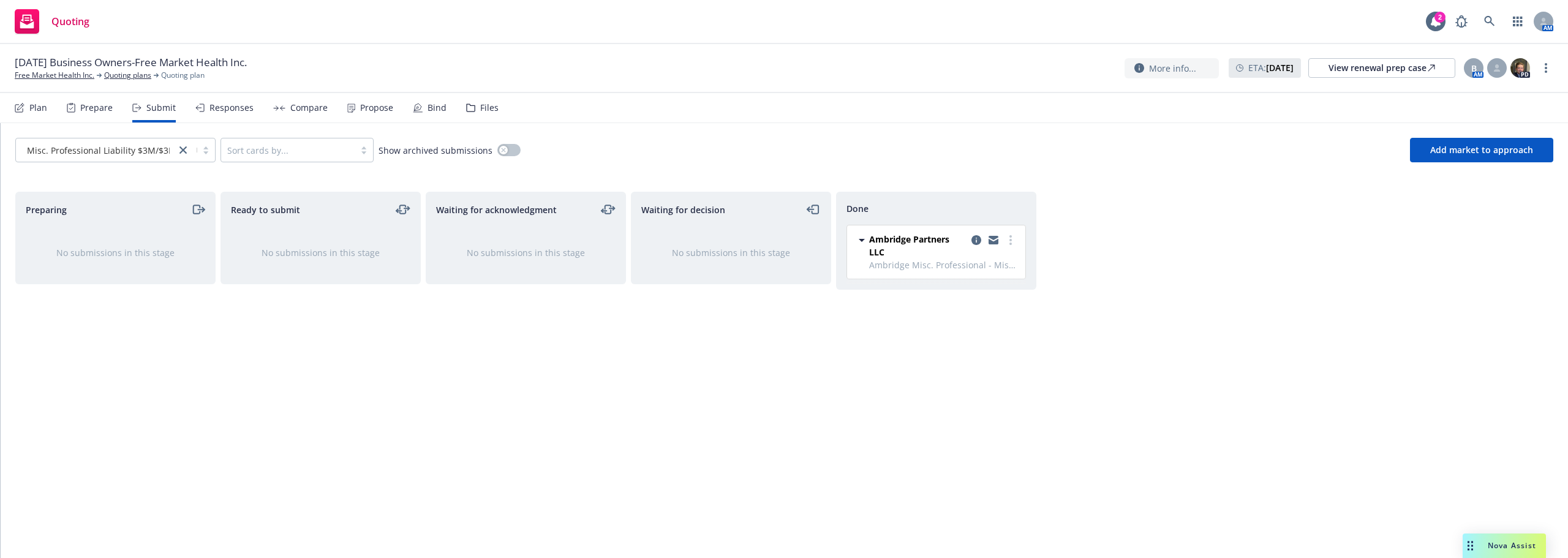
click at [37, 111] on div "Plan" at bounding box center [38, 107] width 18 height 10
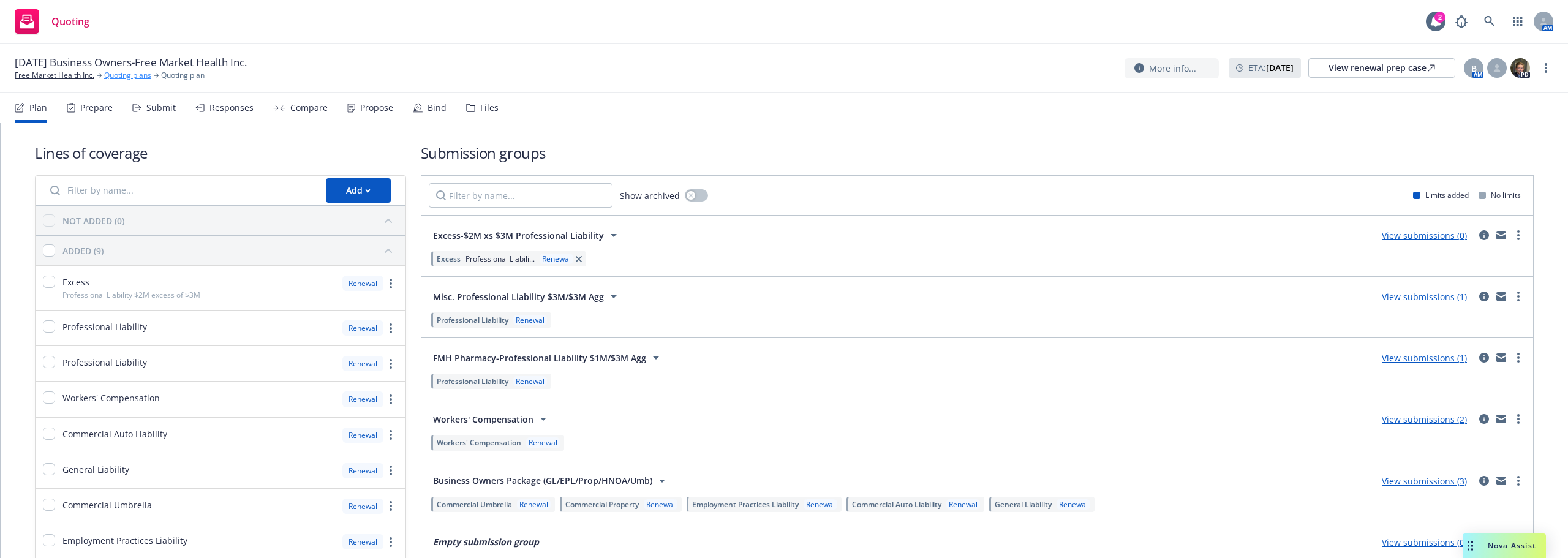
click at [120, 75] on link "Quoting plans" at bounding box center [128, 75] width 47 height 11
